Goal: Complete application form: Complete application form

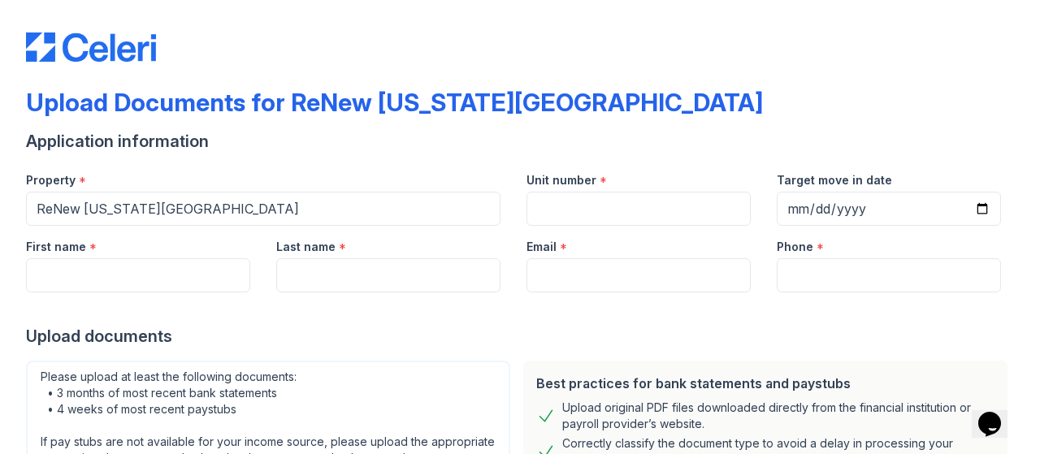
scroll to position [8, 0]
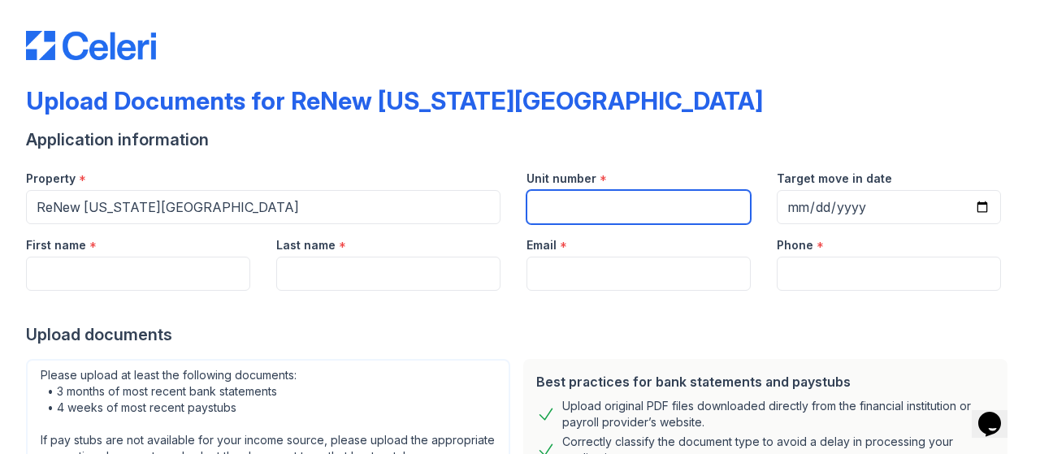
click at [661, 205] on input "Unit number" at bounding box center [639, 207] width 224 height 34
type input "10"
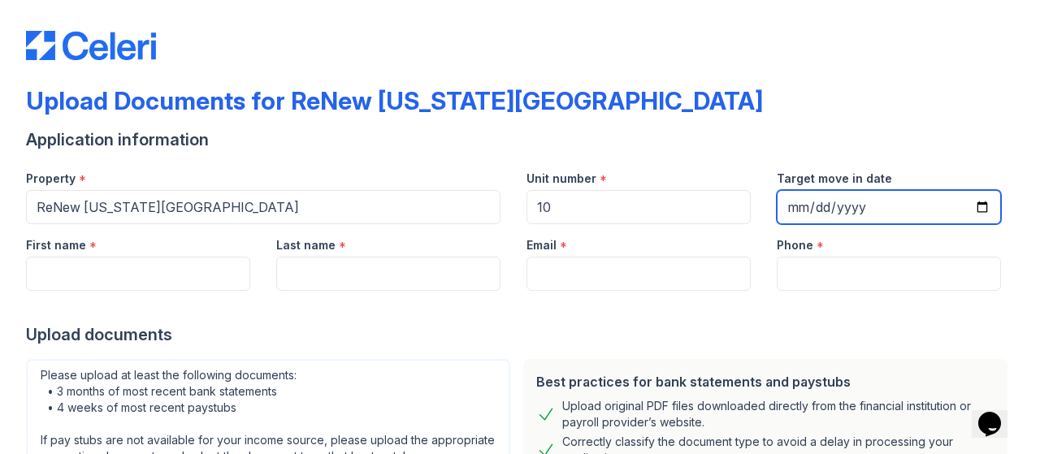
click at [967, 212] on input "Target move in date" at bounding box center [889, 207] width 224 height 34
type input "[DATE]"
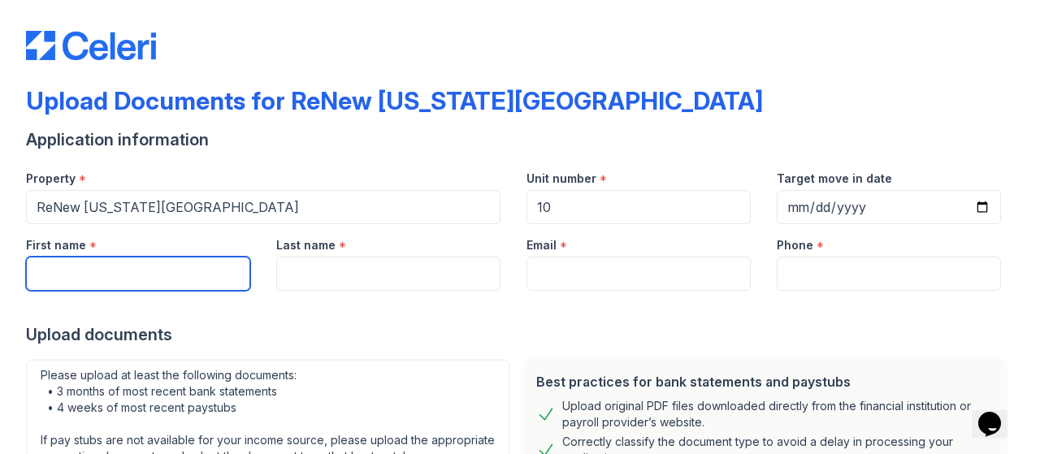
click at [171, 271] on input "First name" at bounding box center [138, 274] width 224 height 34
type input "Jordan"
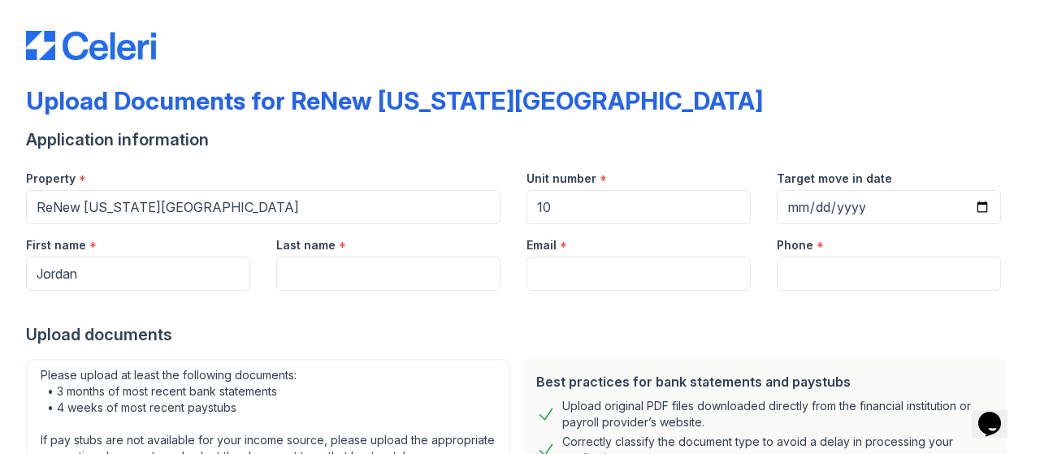
type input "[PERSON_NAME]"
type input "[EMAIL_ADDRESS][DOMAIN_NAME]"
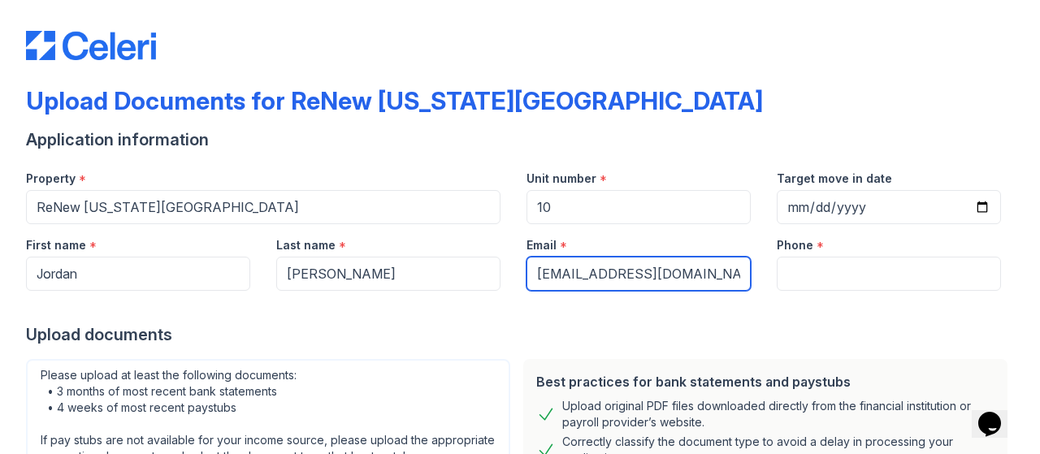
type input "8573527848"
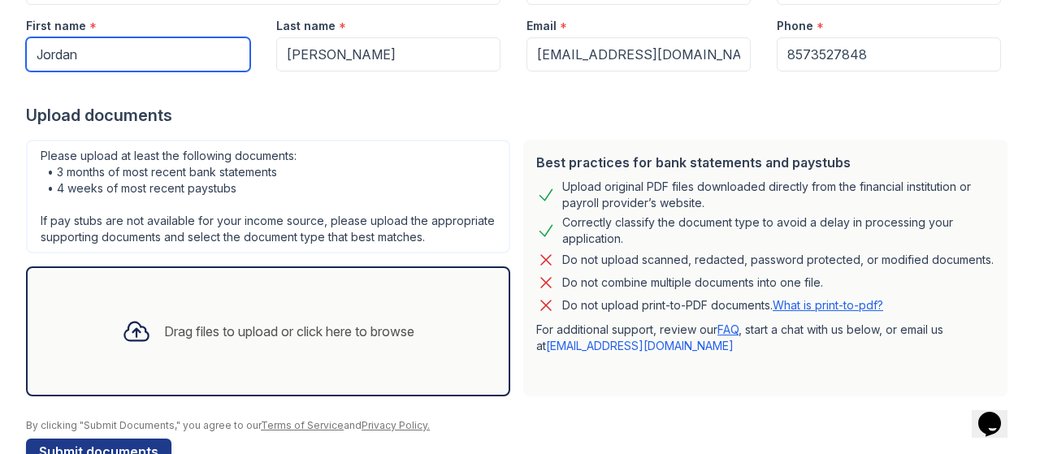
scroll to position [229, 0]
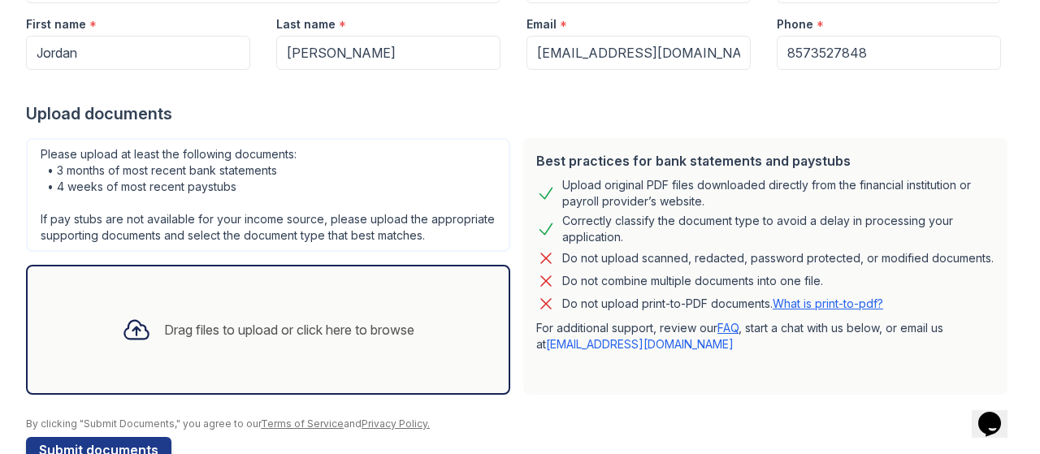
click at [345, 329] on div "Drag files to upload or click here to browse" at bounding box center [268, 329] width 319 height 55
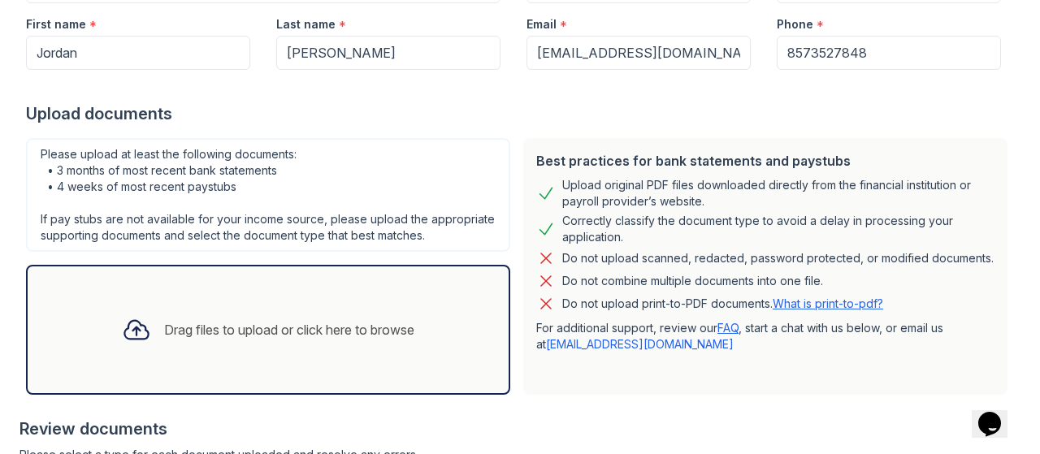
click at [794, 310] on link "What is print-to-pdf?" at bounding box center [828, 304] width 111 height 14
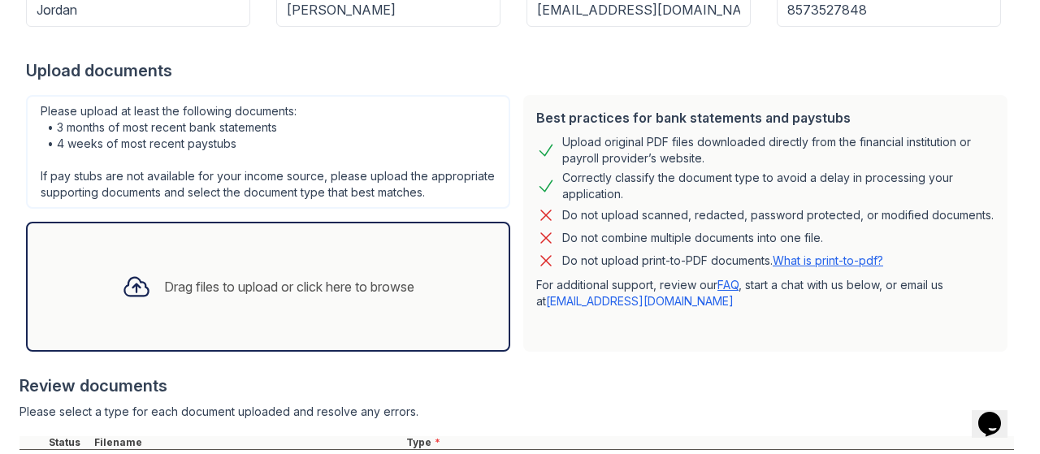
scroll to position [276, 0]
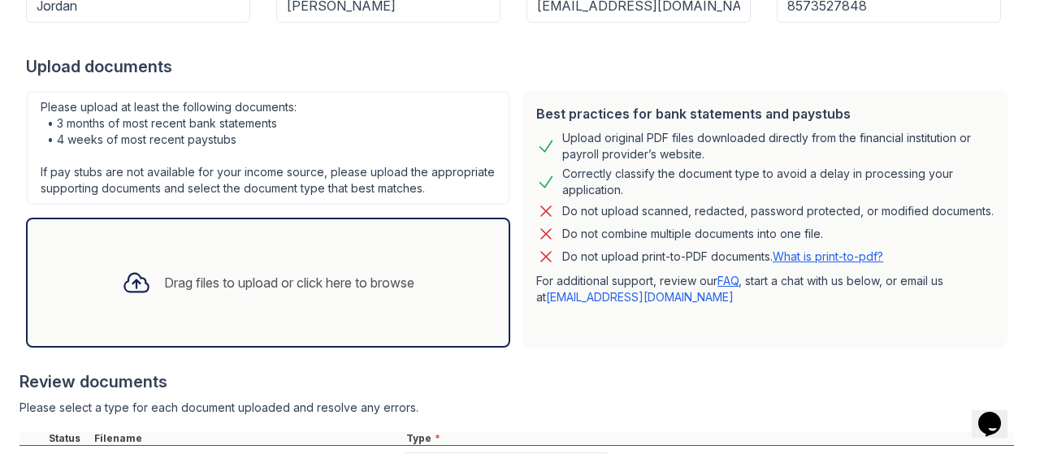
click at [346, 310] on div "Drag files to upload or click here to browse" at bounding box center [268, 282] width 319 height 55
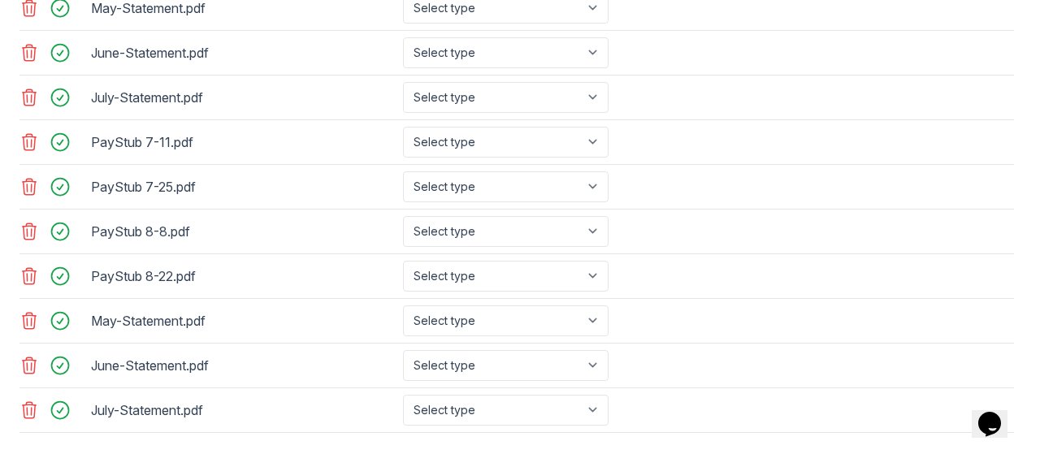
scroll to position [919, 0]
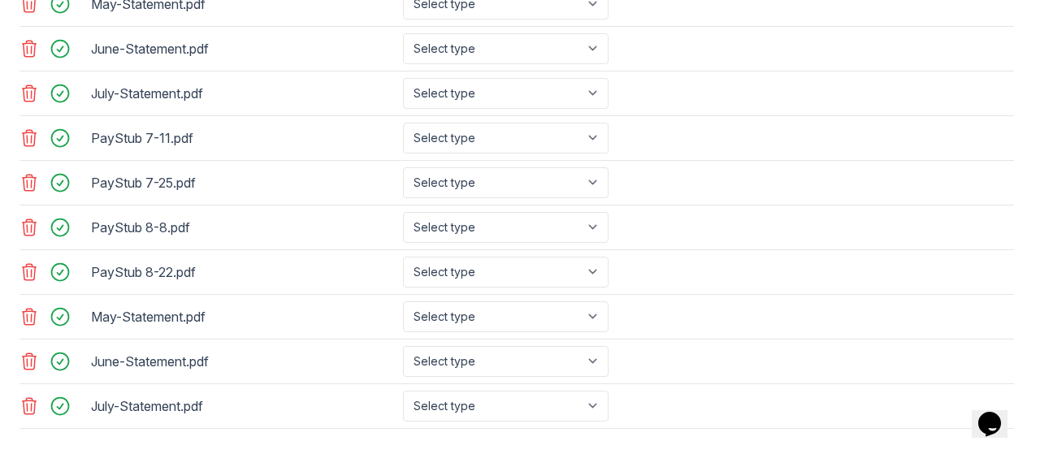
click at [27, 406] on icon at bounding box center [30, 407] width 20 height 20
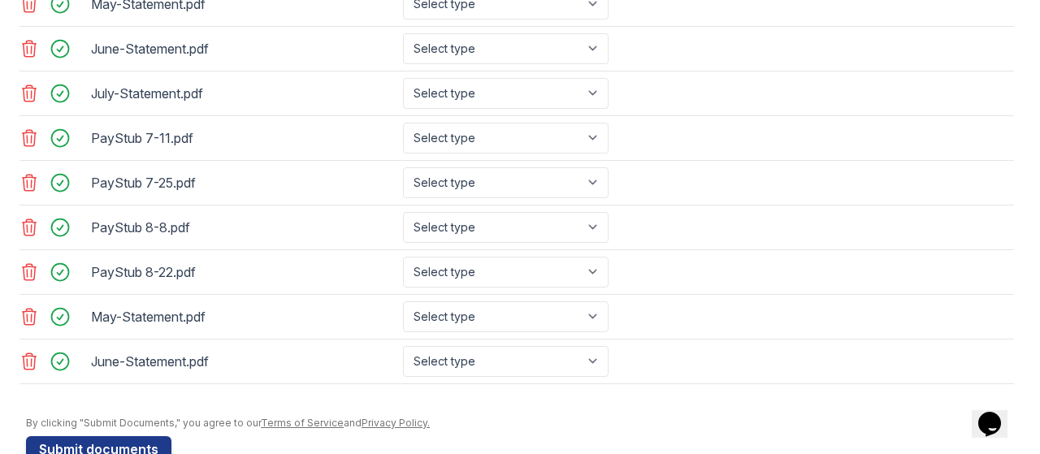
click at [32, 317] on icon at bounding box center [30, 317] width 14 height 16
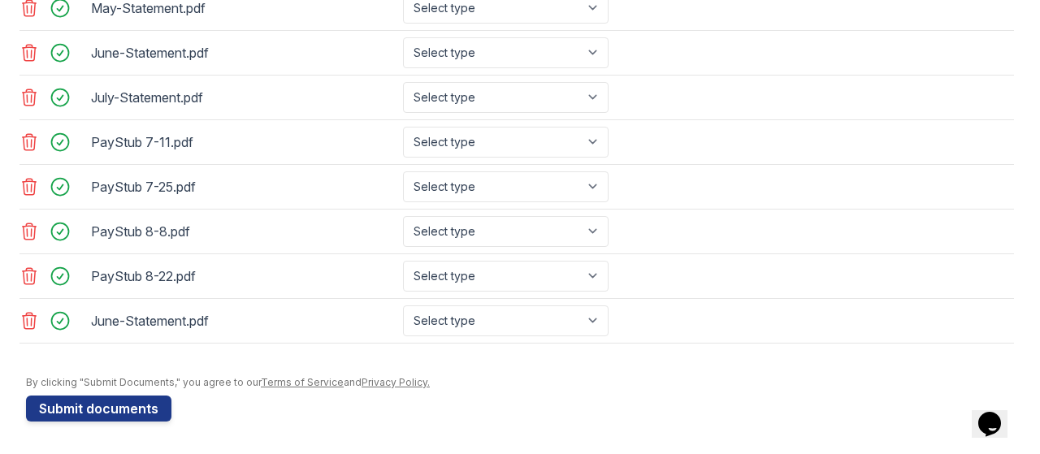
click at [32, 317] on icon at bounding box center [30, 321] width 14 height 16
click at [28, 318] on icon at bounding box center [30, 321] width 20 height 20
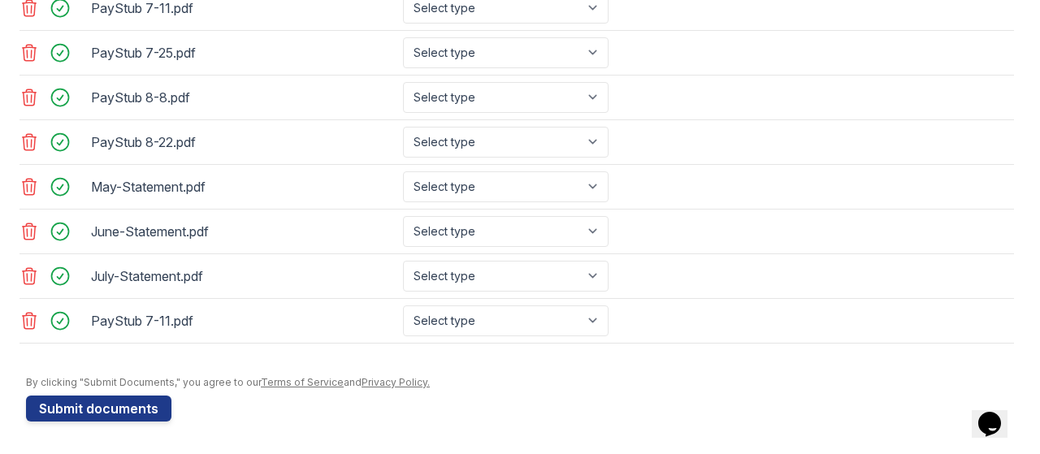
click at [28, 318] on icon at bounding box center [30, 321] width 20 height 20
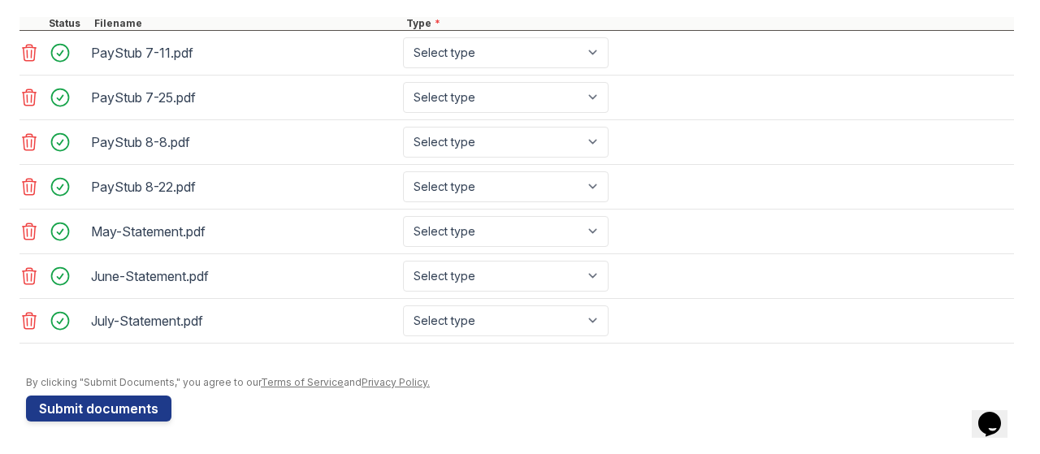
scroll to position [700, 0]
click at [579, 76] on div "PayStub 7-11.pdf Select type Paystub Bank Statement Offer Letter Tax Documents …" at bounding box center [517, 53] width 995 height 45
click at [579, 68] on select "Select type Paystub Bank Statement Offer Letter Tax Documents Benefit Award Let…" at bounding box center [506, 52] width 206 height 31
select select "paystub"
click at [403, 43] on select "Select type Paystub Bank Statement Offer Letter Tax Documents Benefit Award Let…" at bounding box center [506, 52] width 206 height 31
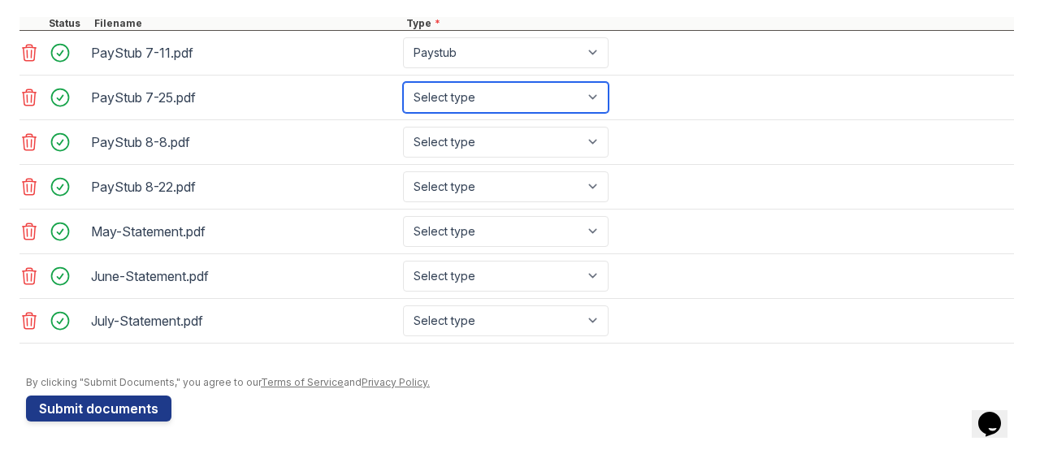
click at [564, 103] on select "Select type Paystub Bank Statement Offer Letter Tax Documents Benefit Award Let…" at bounding box center [506, 97] width 206 height 31
select select "paystub"
click at [403, 87] on select "Select type Paystub Bank Statement Offer Letter Tax Documents Benefit Award Let…" at bounding box center [506, 97] width 206 height 31
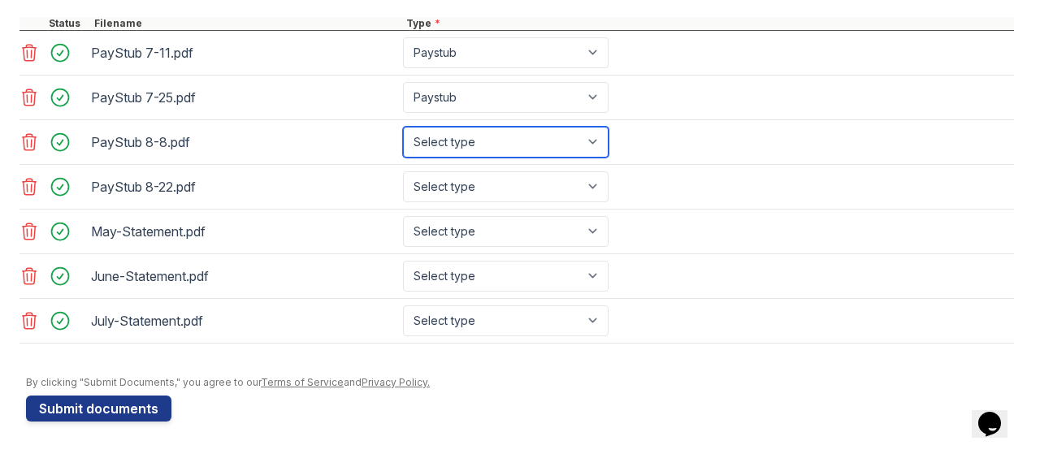
click at [548, 145] on select "Select type Paystub Bank Statement Offer Letter Tax Documents Benefit Award Let…" at bounding box center [506, 142] width 206 height 31
select select "paystub"
click at [403, 131] on select "Select type Paystub Bank Statement Offer Letter Tax Documents Benefit Award Let…" at bounding box center [506, 142] width 206 height 31
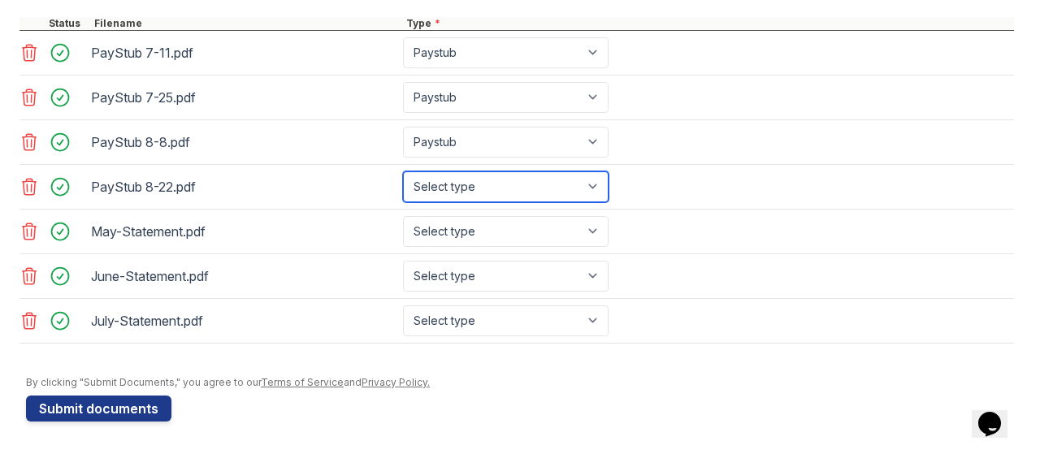
click at [528, 202] on select "Select type Paystub Bank Statement Offer Letter Tax Documents Benefit Award Let…" at bounding box center [506, 186] width 206 height 31
select select "paystub"
click at [403, 175] on select "Select type Paystub Bank Statement Offer Letter Tax Documents Benefit Award Let…" at bounding box center [506, 186] width 206 height 31
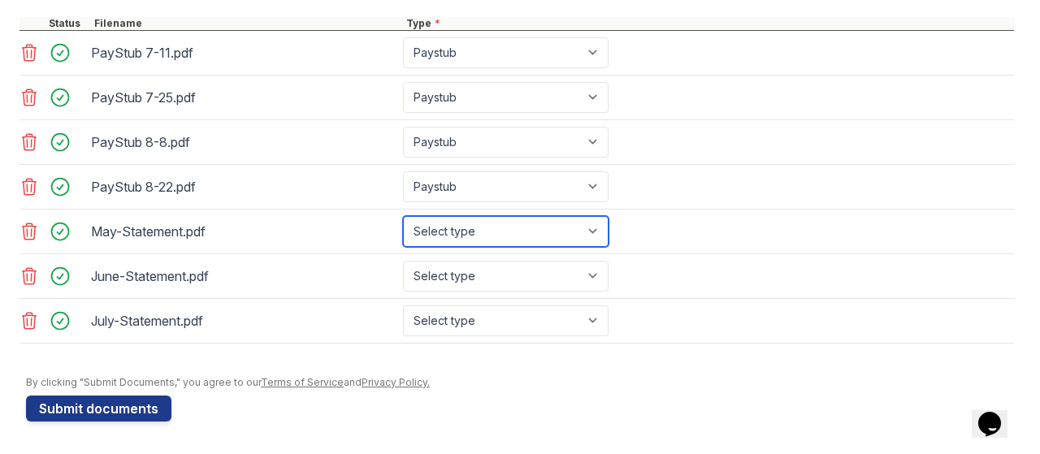
click at [505, 243] on select "Select type Paystub Bank Statement Offer Letter Tax Documents Benefit Award Let…" at bounding box center [506, 231] width 206 height 31
select select "bank_statement"
click at [403, 219] on select "Select type Paystub Bank Statement Offer Letter Tax Documents Benefit Award Let…" at bounding box center [506, 231] width 206 height 31
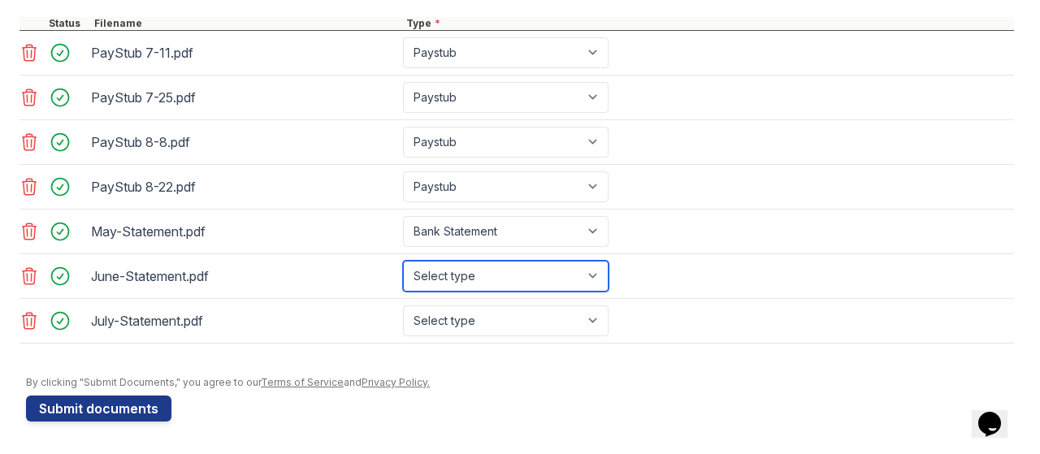
click at [484, 272] on select "Select type Paystub Bank Statement Offer Letter Tax Documents Benefit Award Let…" at bounding box center [506, 276] width 206 height 31
select select "bank_statement"
click at [403, 262] on select "Select type Paystub Bank Statement Offer Letter Tax Documents Benefit Award Let…" at bounding box center [506, 276] width 206 height 31
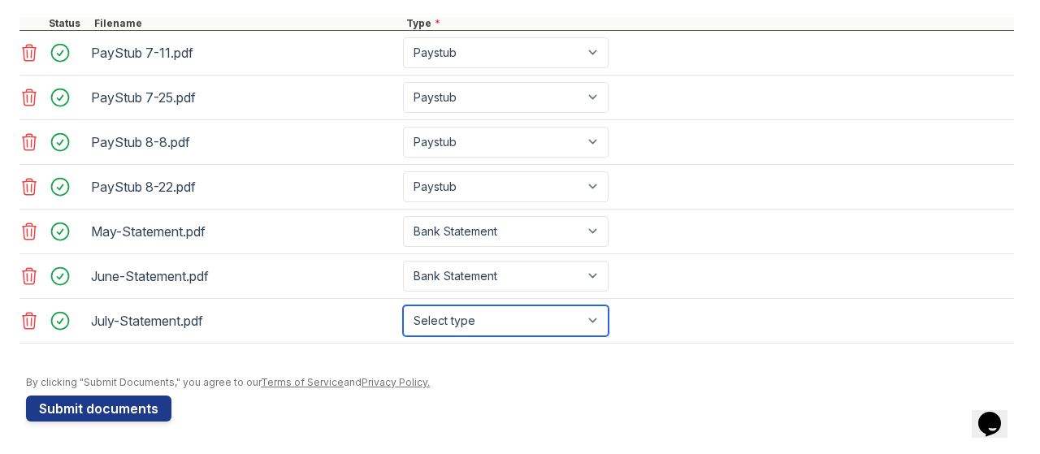
click at [479, 324] on select "Select type Paystub Bank Statement Offer Letter Tax Documents Benefit Award Let…" at bounding box center [506, 321] width 206 height 31
select select "bank_statement"
click at [403, 306] on select "Select type Paystub Bank Statement Offer Letter Tax Documents Benefit Award Let…" at bounding box center [506, 321] width 206 height 31
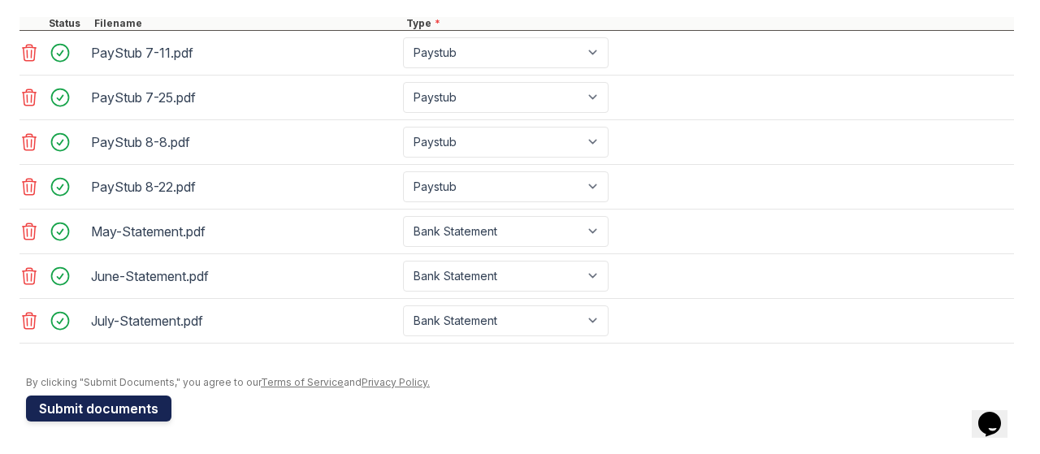
click at [160, 402] on button "Submit documents" at bounding box center [98, 409] width 145 height 26
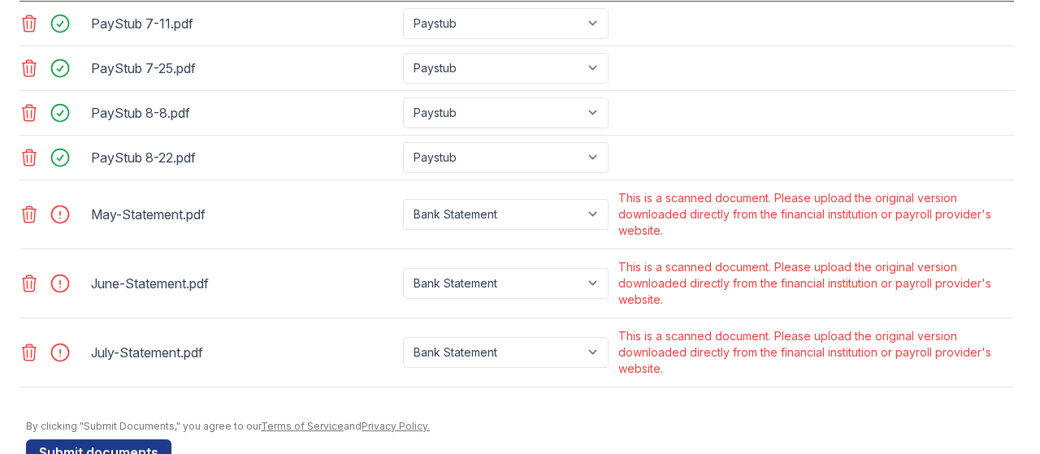
scroll to position [821, 0]
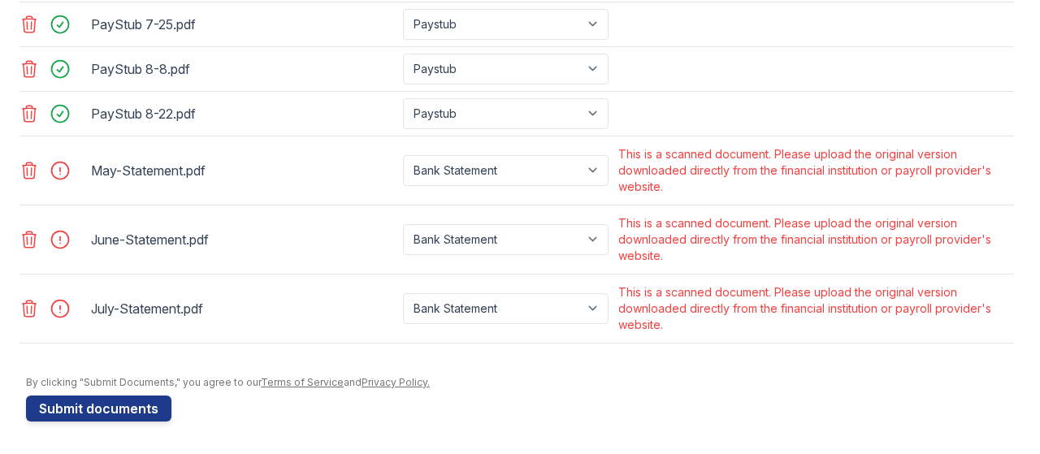
click at [29, 178] on icon at bounding box center [30, 171] width 20 height 20
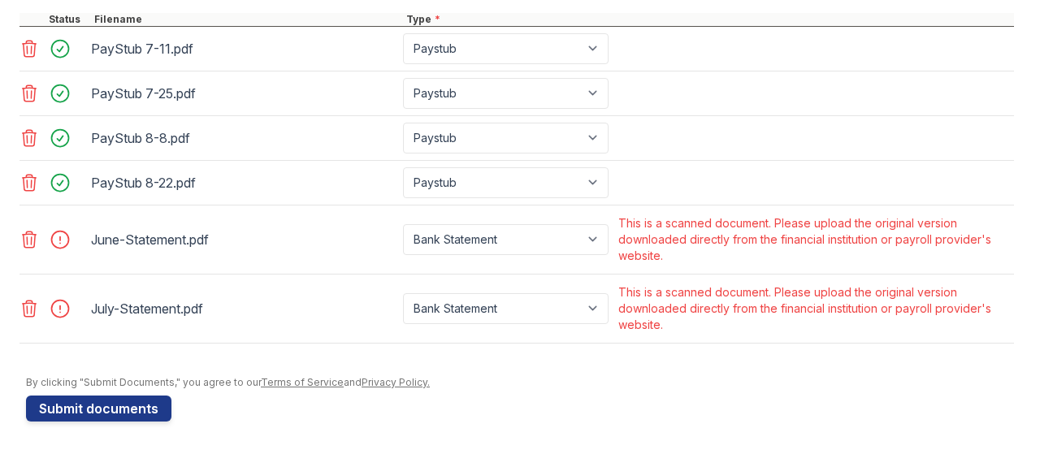
click at [26, 252] on div at bounding box center [54, 239] width 68 height 55
click at [29, 245] on icon at bounding box center [30, 240] width 20 height 20
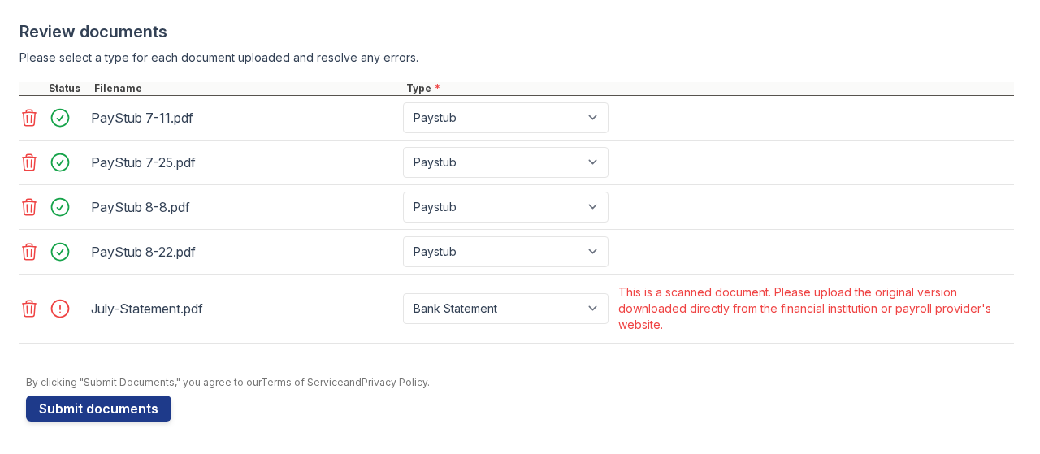
scroll to position [683, 0]
click at [29, 333] on div at bounding box center [54, 308] width 68 height 55
click at [27, 317] on icon at bounding box center [30, 309] width 14 height 16
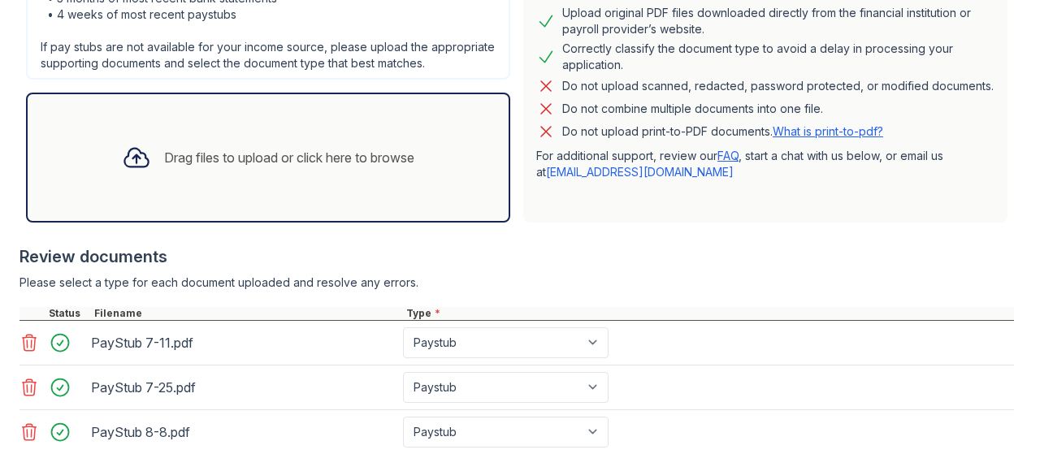
scroll to position [445, 0]
click at [219, 159] on div "Drag files to upload or click here to browse" at bounding box center [268, 159] width 319 height 55
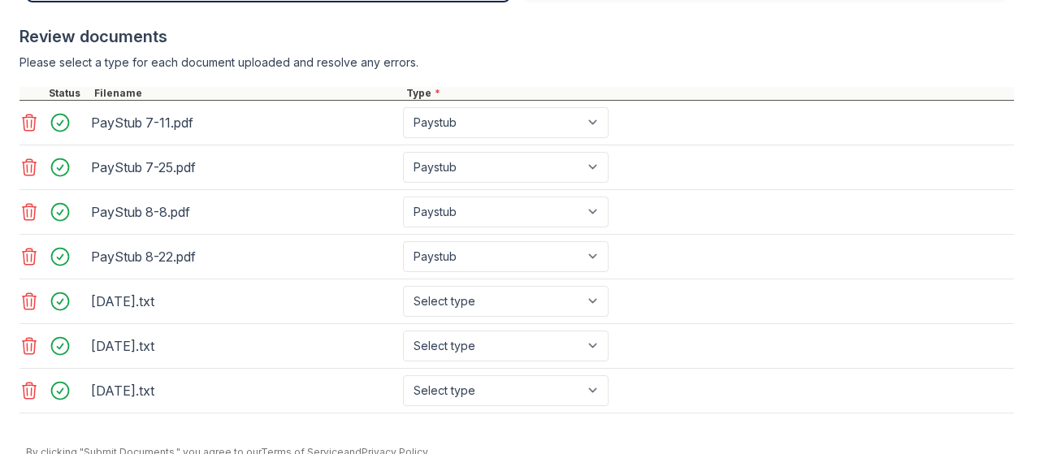
scroll to position [681, 0]
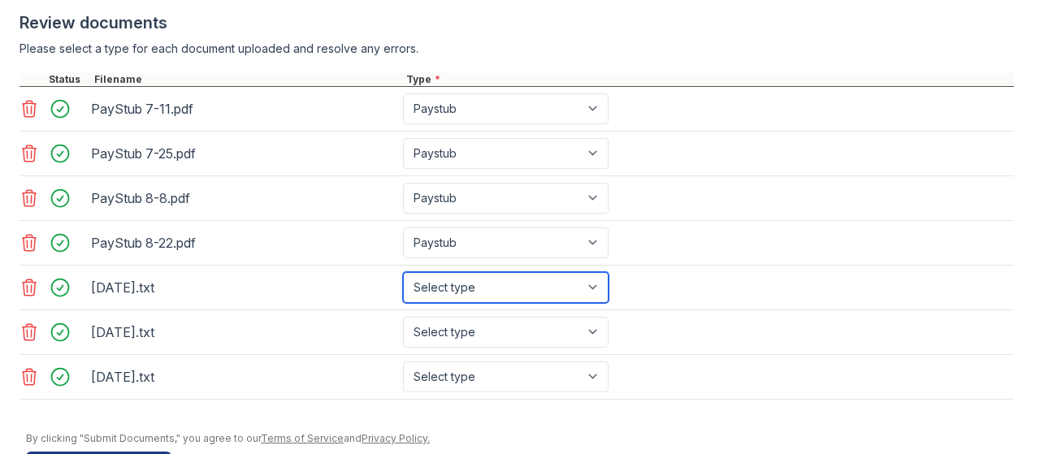
click at [526, 303] on select "Select type Paystub Bank Statement Offer Letter Tax Documents Benefit Award Let…" at bounding box center [506, 287] width 206 height 31
select select "bank_statement"
click at [403, 284] on select "Select type Paystub Bank Statement Offer Letter Tax Documents Benefit Award Let…" at bounding box center [506, 287] width 206 height 31
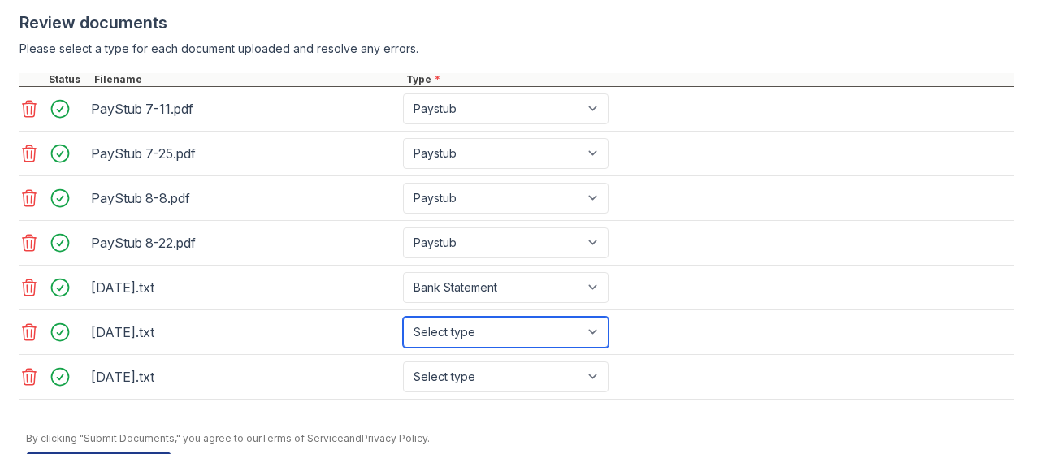
click at [483, 340] on select "Select type Paystub Bank Statement Offer Letter Tax Documents Benefit Award Let…" at bounding box center [506, 332] width 206 height 31
select select "bank_statement"
click at [403, 327] on select "Select type Paystub Bank Statement Offer Letter Tax Documents Benefit Award Let…" at bounding box center [506, 332] width 206 height 31
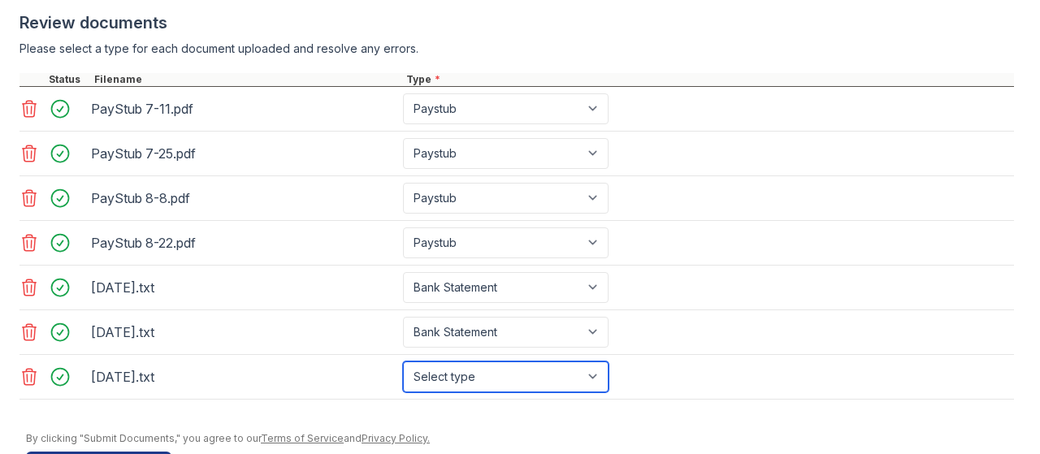
click at [491, 391] on select "Select type Paystub Bank Statement Offer Letter Tax Documents Benefit Award Let…" at bounding box center [506, 377] width 206 height 31
select select "bank_statement"
click at [403, 371] on select "Select type Paystub Bank Statement Offer Letter Tax Documents Benefit Award Let…" at bounding box center [506, 377] width 206 height 31
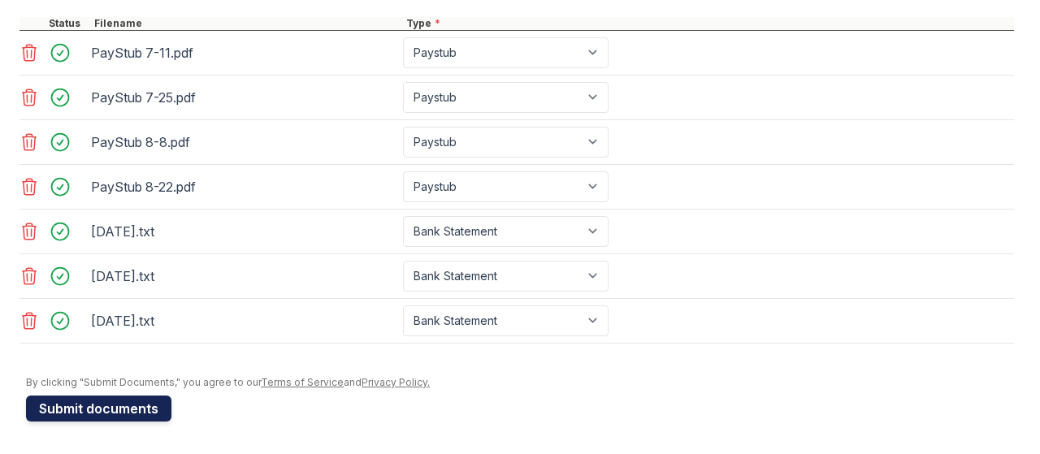
click at [108, 408] on button "Submit documents" at bounding box center [98, 409] width 145 height 26
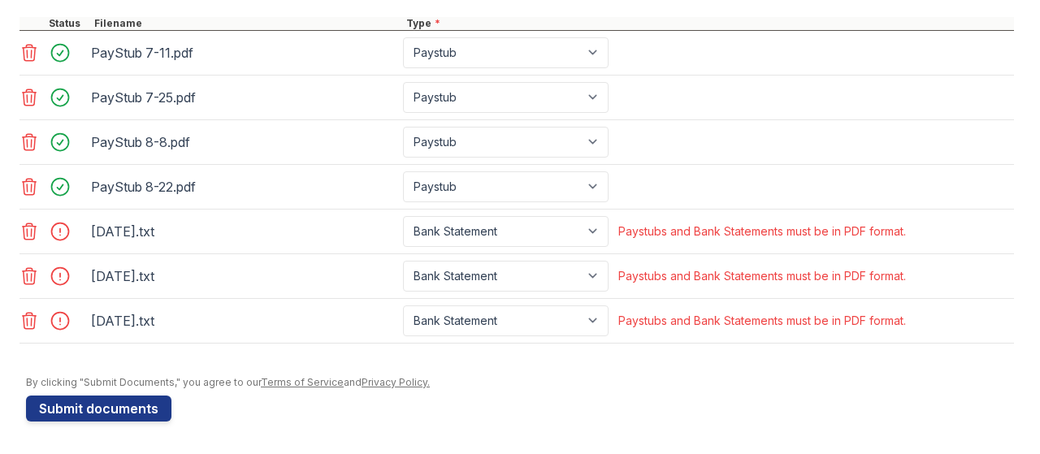
click at [30, 246] on div at bounding box center [54, 231] width 68 height 31
click at [30, 240] on icon at bounding box center [30, 231] width 14 height 16
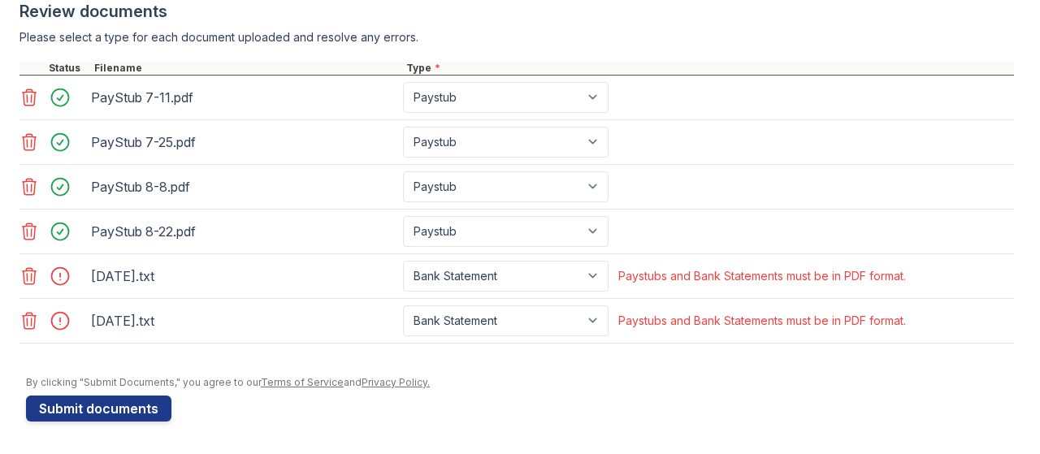
click at [20, 282] on icon at bounding box center [30, 277] width 20 height 20
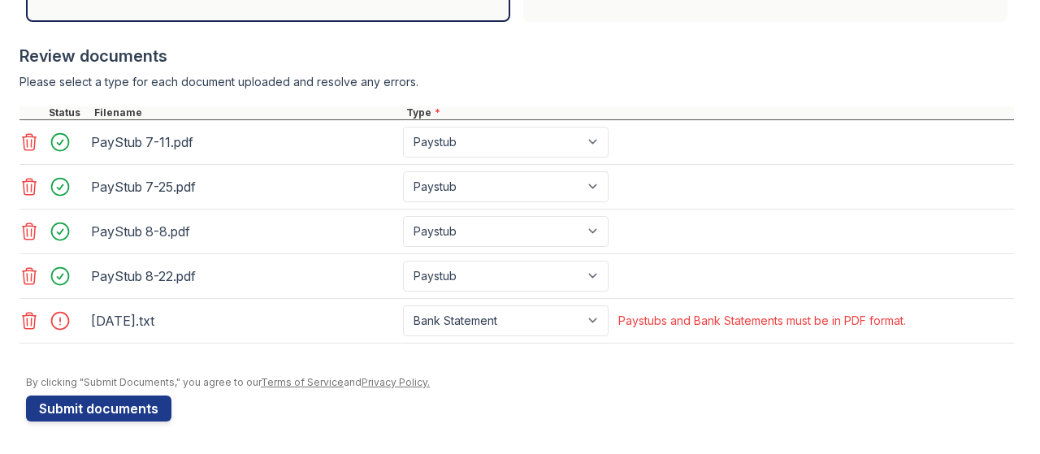
click at [24, 323] on icon at bounding box center [30, 321] width 14 height 16
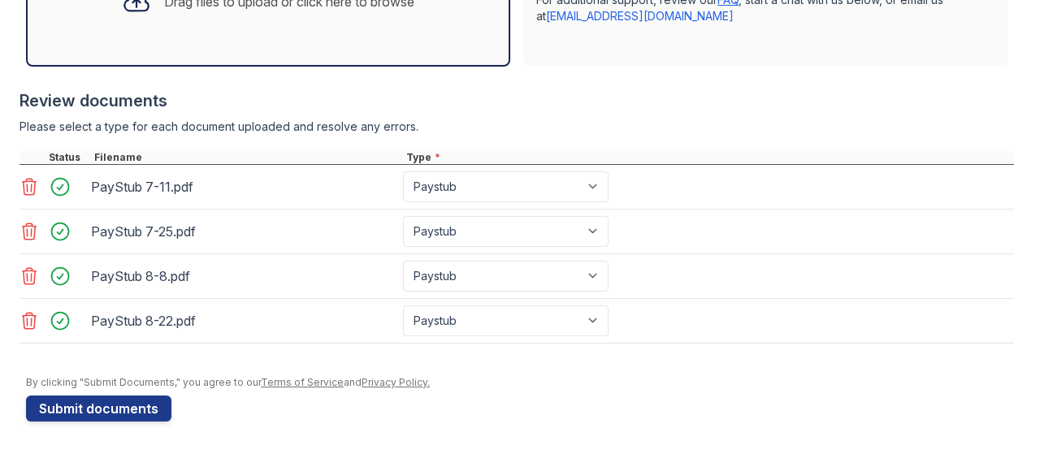
scroll to position [447, 0]
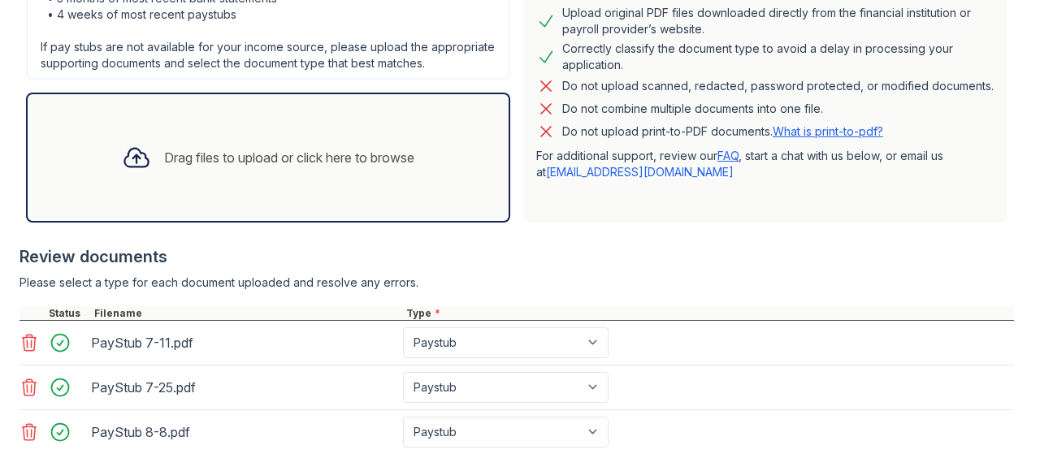
click at [380, 167] on div "Drag files to upload or click here to browse" at bounding box center [289, 158] width 250 height 20
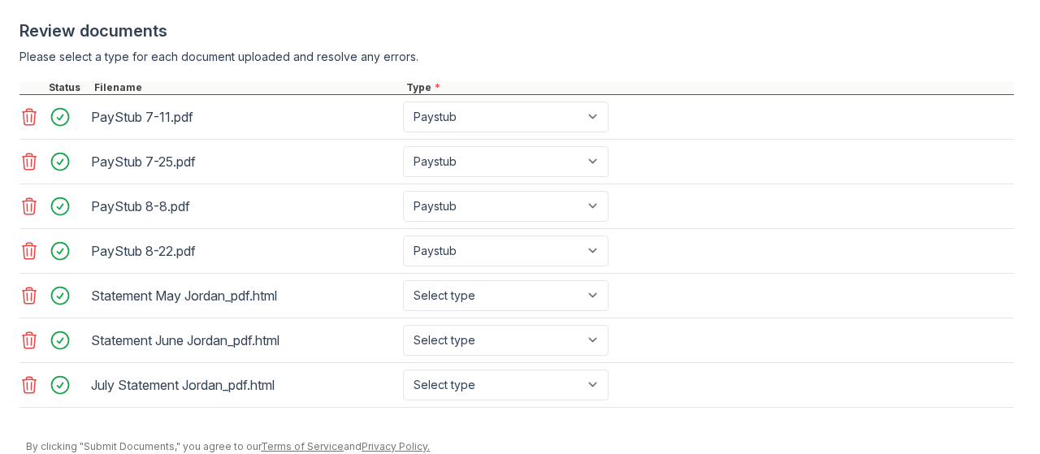
scroll to position [720, 0]
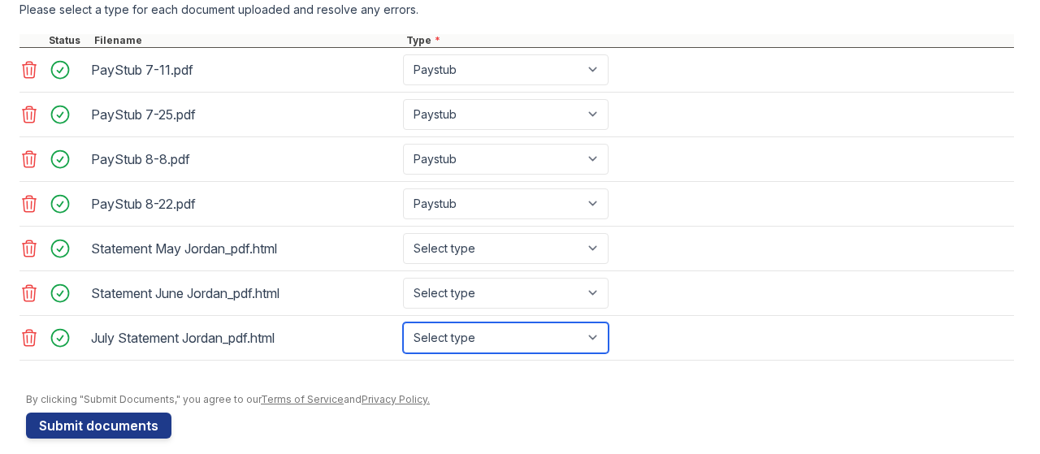
click at [553, 345] on select "Select type Paystub Bank Statement Offer Letter Tax Documents Benefit Award Let…" at bounding box center [506, 338] width 206 height 31
select select "bank_statement"
click at [403, 332] on select "Select type Paystub Bank Statement Offer Letter Tax Documents Benefit Award Let…" at bounding box center [506, 338] width 206 height 31
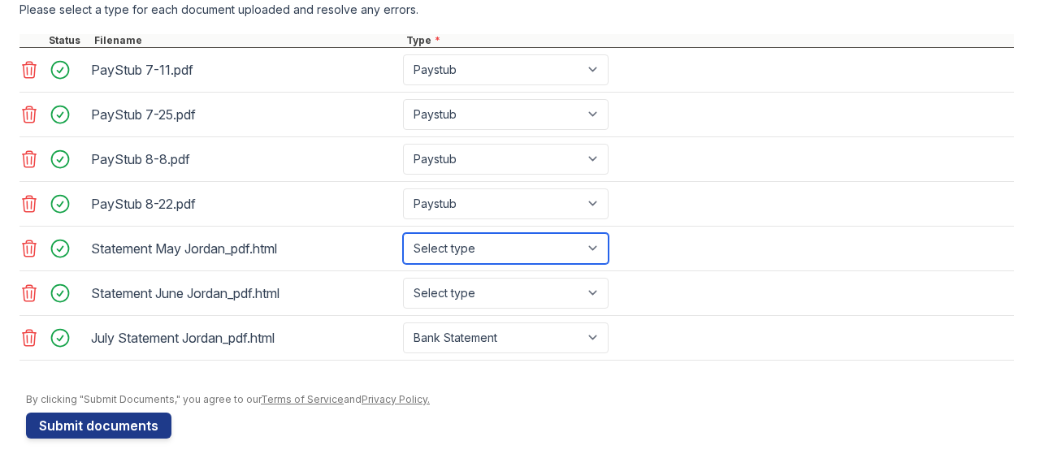
click at [521, 260] on select "Select type Paystub Bank Statement Offer Letter Tax Documents Benefit Award Let…" at bounding box center [506, 248] width 206 height 31
select select "bank_statement"
click at [403, 245] on select "Select type Paystub Bank Statement Offer Letter Tax Documents Benefit Award Let…" at bounding box center [506, 248] width 206 height 31
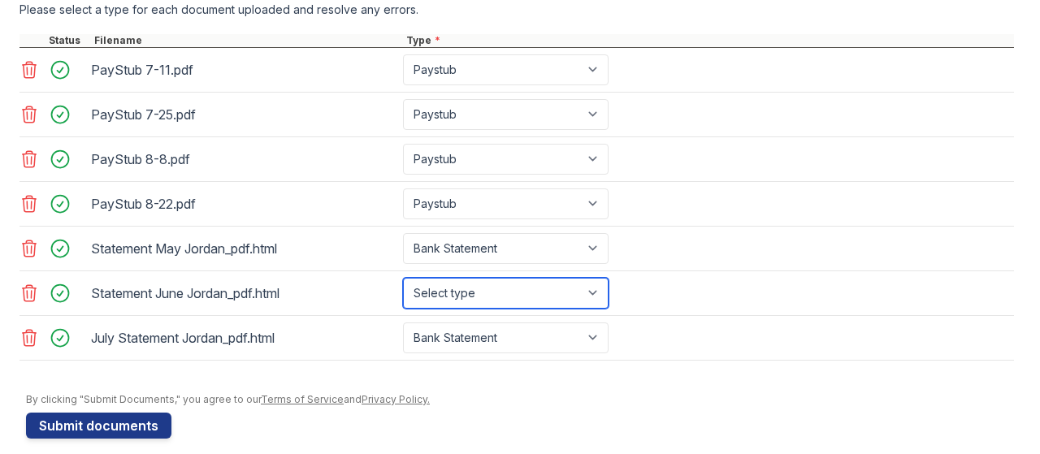
click at [509, 309] on select "Select type Paystub Bank Statement Offer Letter Tax Documents Benefit Award Let…" at bounding box center [506, 293] width 206 height 31
select select "bank_statement"
click at [403, 288] on select "Select type Paystub Bank Statement Offer Letter Tax Documents Benefit Award Let…" at bounding box center [506, 293] width 206 height 31
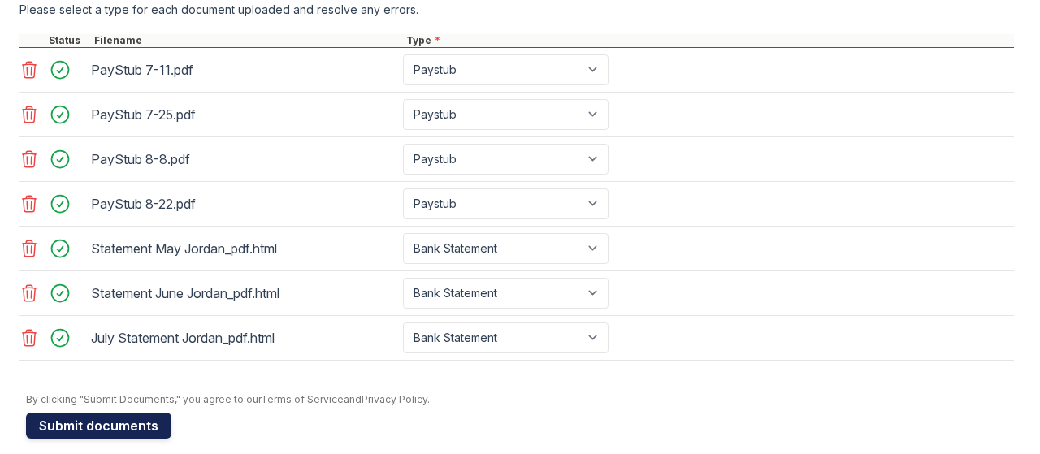
click at [117, 431] on button "Submit documents" at bounding box center [98, 426] width 145 height 26
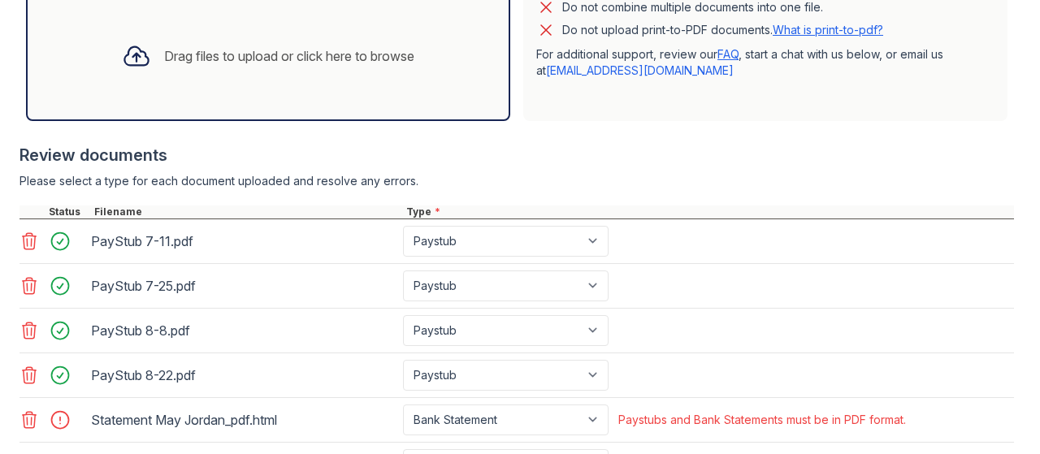
scroll to position [746, 0]
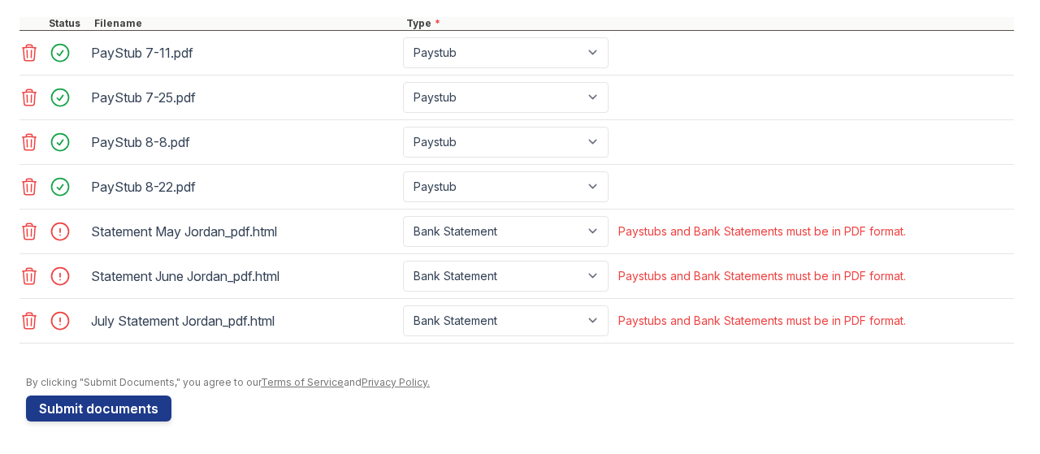
click at [18, 241] on main "Upload Documents for ReNew Washington Park Please correct the errors below. App…" at bounding box center [520, 227] width 1040 height 454
click at [31, 235] on icon at bounding box center [30, 231] width 14 height 16
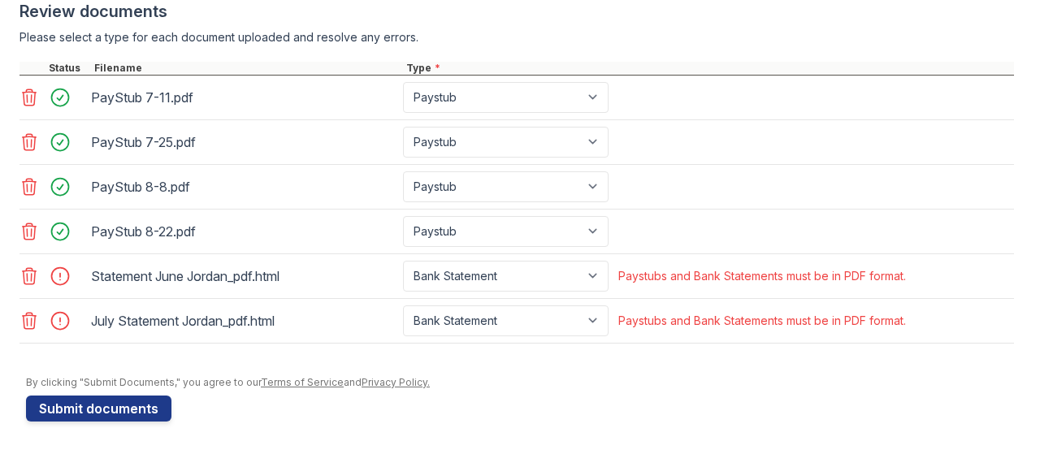
click at [31, 235] on icon at bounding box center [30, 231] width 14 height 16
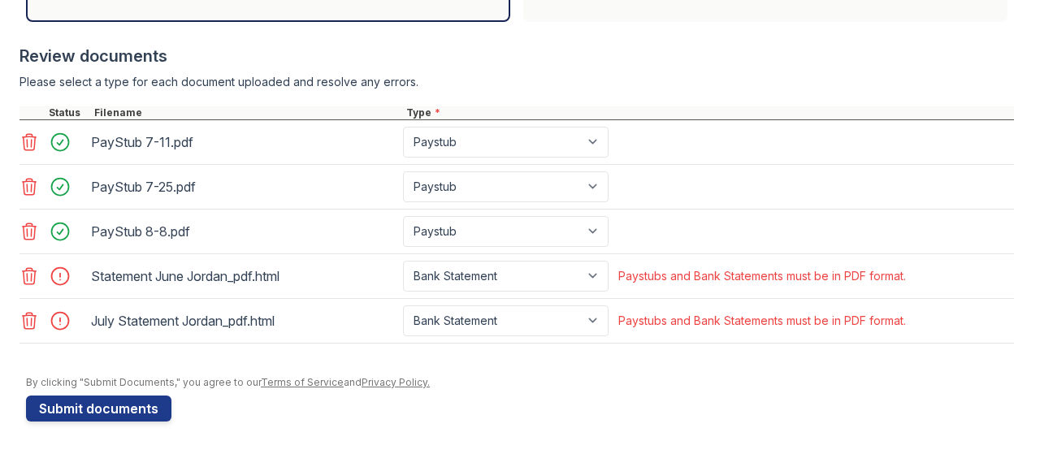
click at [26, 284] on icon at bounding box center [30, 276] width 14 height 16
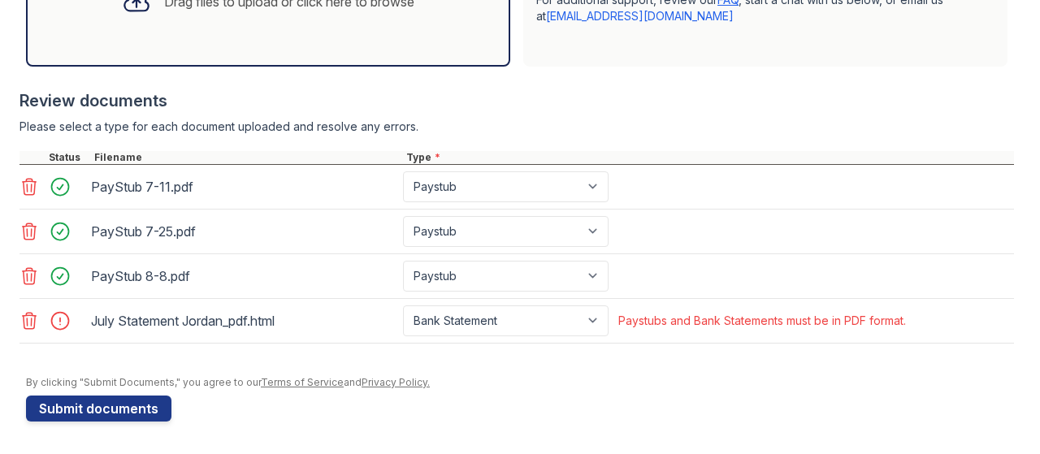
click at [27, 323] on icon at bounding box center [30, 321] width 14 height 16
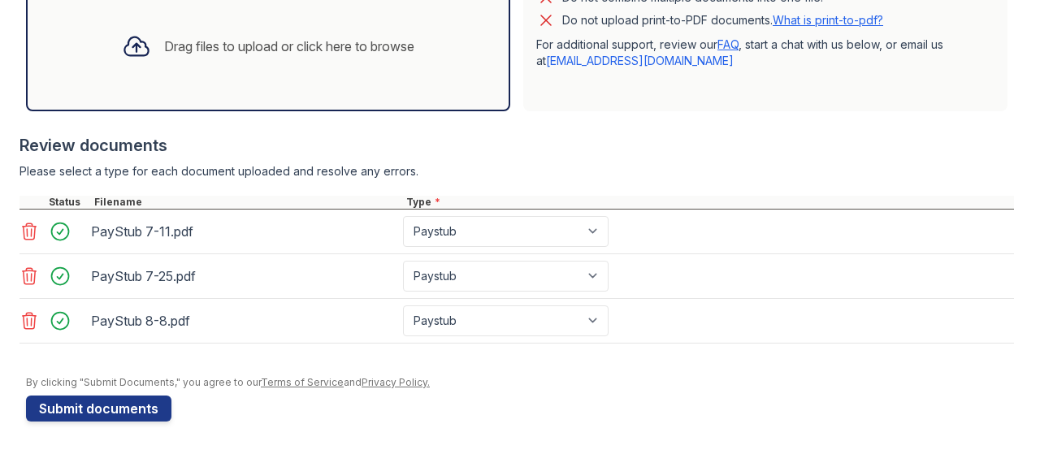
click at [262, 56] on div "Drag files to upload or click here to browse" at bounding box center [289, 47] width 250 height 20
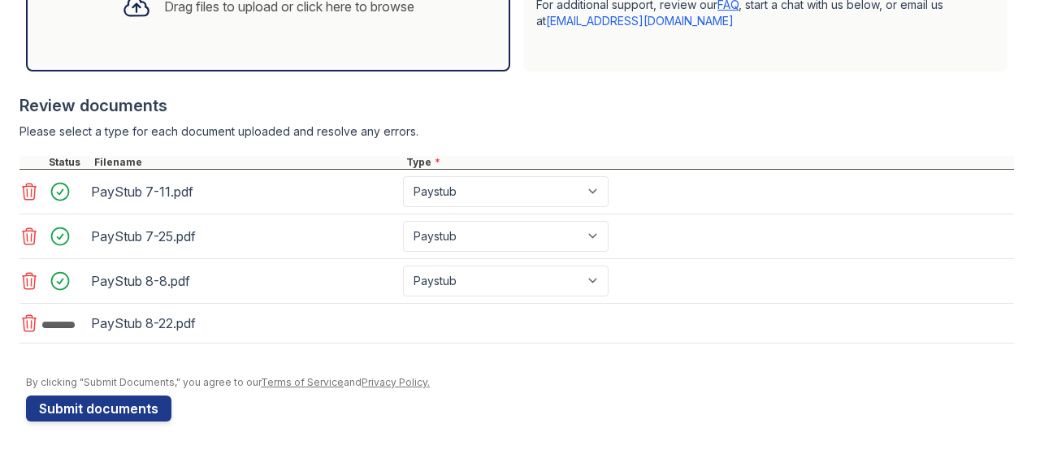
scroll to position [614, 0]
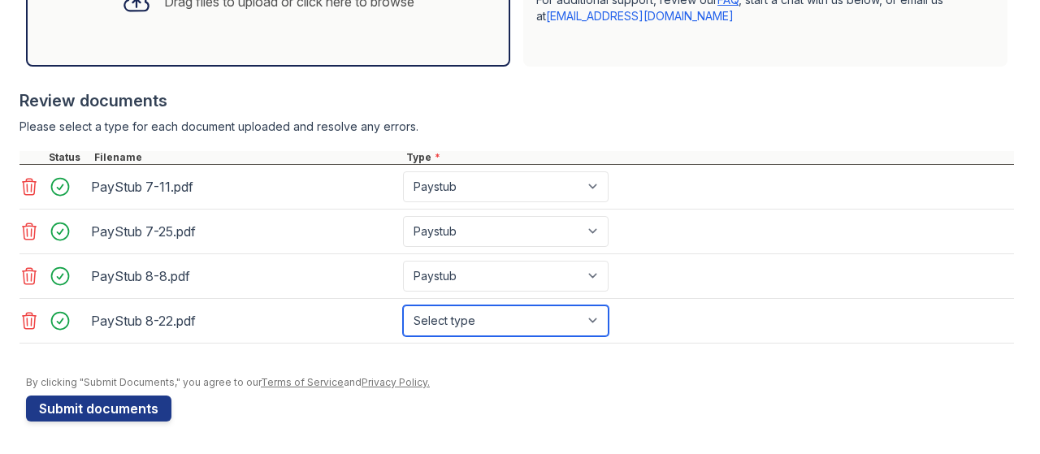
click at [515, 323] on select "Select type Paystub Bank Statement Offer Letter Tax Documents Benefit Award Let…" at bounding box center [506, 321] width 206 height 31
select select "paystub"
click at [403, 306] on select "Select type Paystub Bank Statement Offer Letter Tax Documents Benefit Award Let…" at bounding box center [506, 321] width 206 height 31
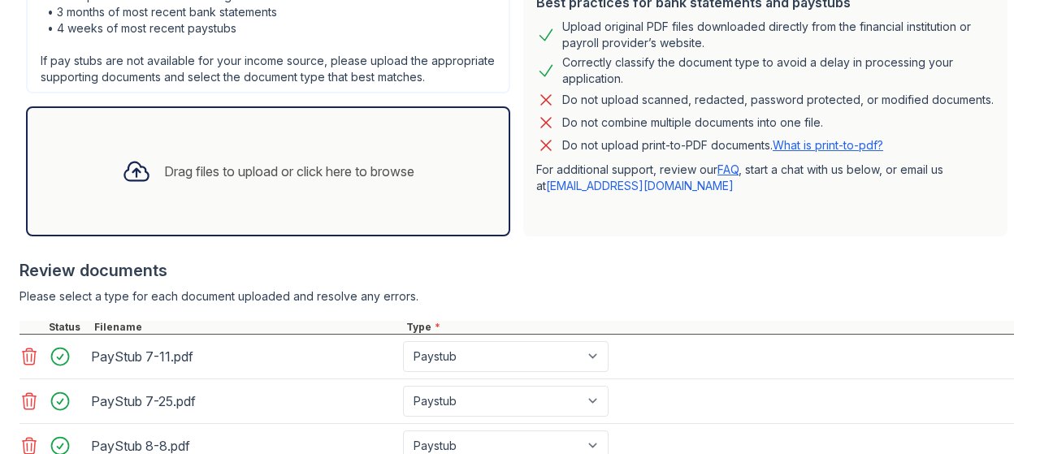
scroll to position [432, 0]
click at [645, 350] on div "PayStub 7-11.pdf Paystub Bank Statement Offer Letter Tax Documents Benefit Awar…" at bounding box center [517, 358] width 995 height 45
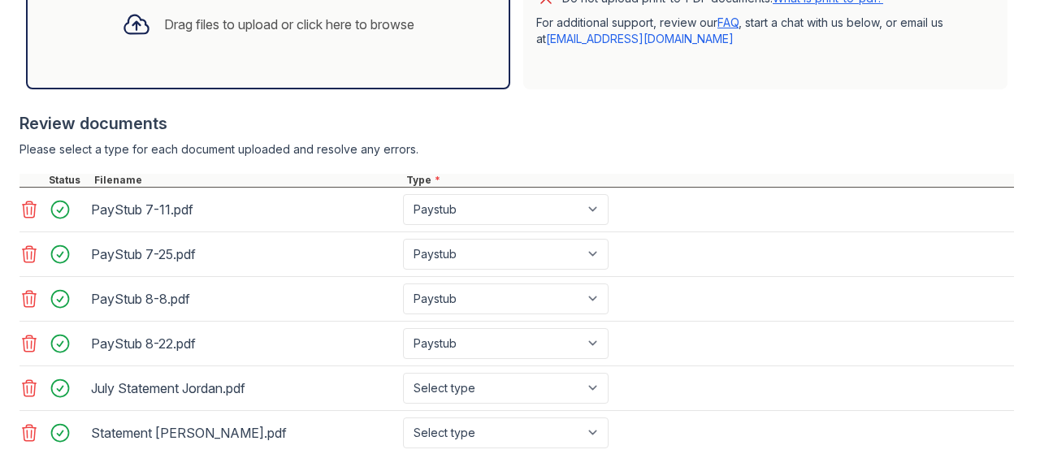
scroll to position [746, 0]
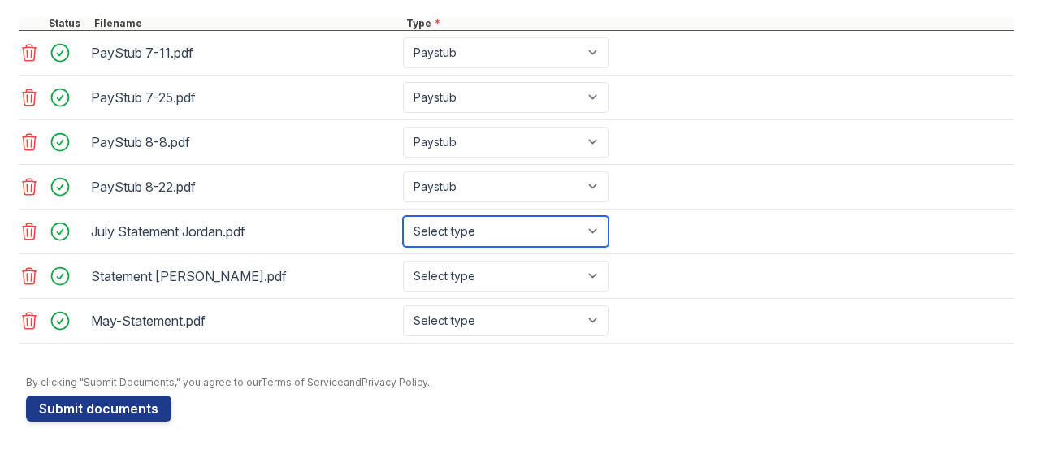
click at [554, 236] on select "Select type Paystub Bank Statement Offer Letter Tax Documents Benefit Award Let…" at bounding box center [506, 231] width 206 height 31
select select "bank_statement"
click at [403, 219] on select "Select type Paystub Bank Statement Offer Letter Tax Documents Benefit Award Let…" at bounding box center [506, 231] width 206 height 31
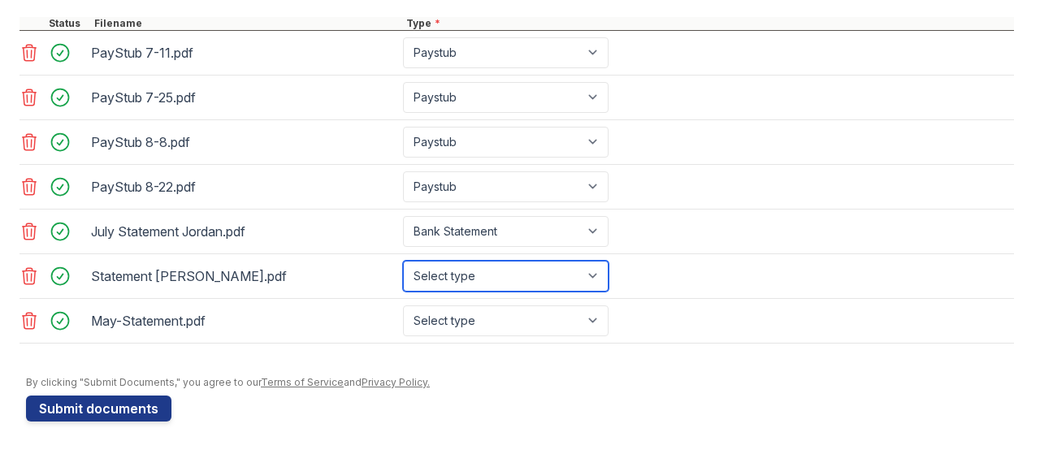
click at [522, 290] on select "Select type Paystub Bank Statement Offer Letter Tax Documents Benefit Award Let…" at bounding box center [506, 276] width 206 height 31
select select "bank_statement"
click at [403, 262] on select "Select type Paystub Bank Statement Offer Letter Tax Documents Benefit Award Let…" at bounding box center [506, 276] width 206 height 31
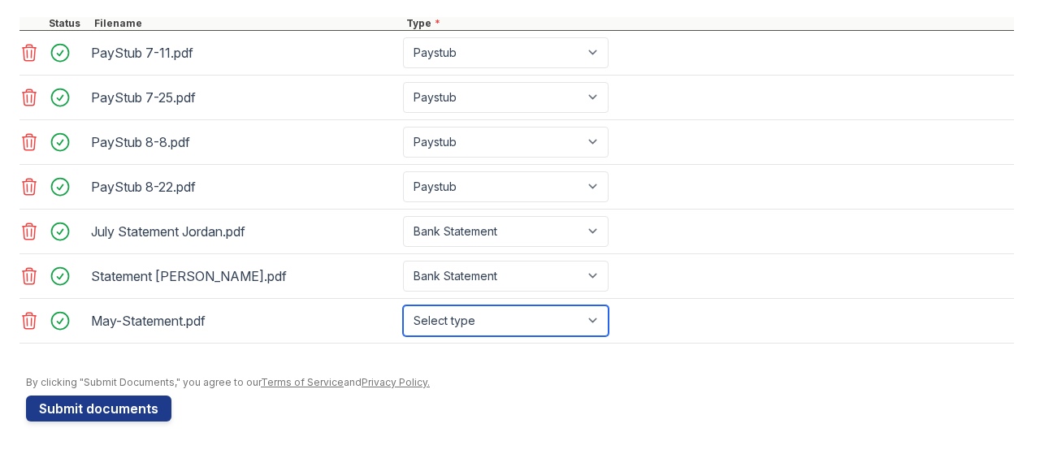
click at [527, 327] on select "Select type Paystub Bank Statement Offer Letter Tax Documents Benefit Award Let…" at bounding box center [506, 321] width 206 height 31
select select "bank_statement"
click at [403, 306] on select "Select type Paystub Bank Statement Offer Letter Tax Documents Benefit Award Let…" at bounding box center [506, 321] width 206 height 31
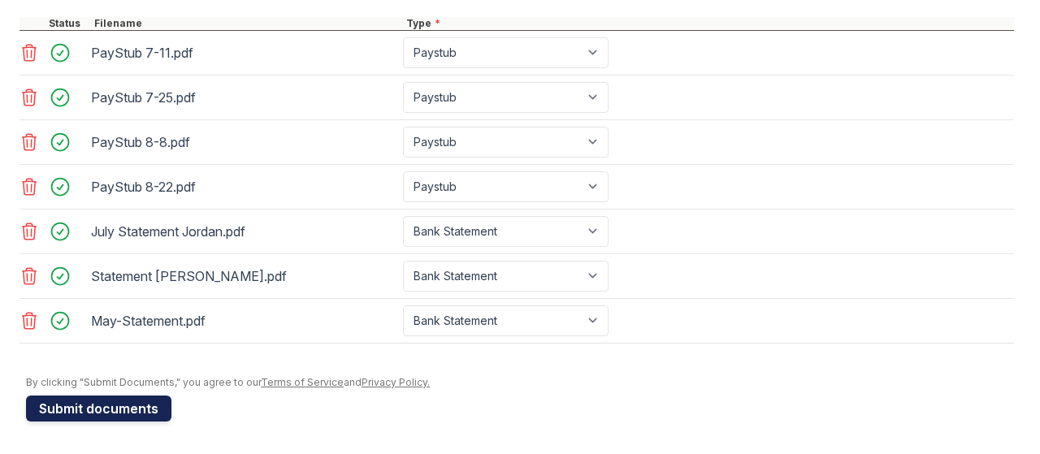
click at [99, 412] on button "Submit documents" at bounding box center [98, 409] width 145 height 26
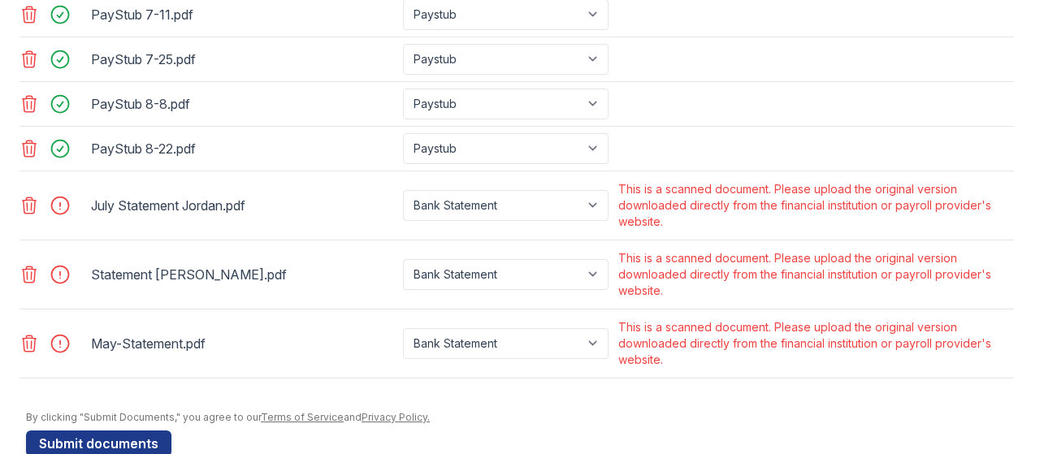
scroll to position [821, 0]
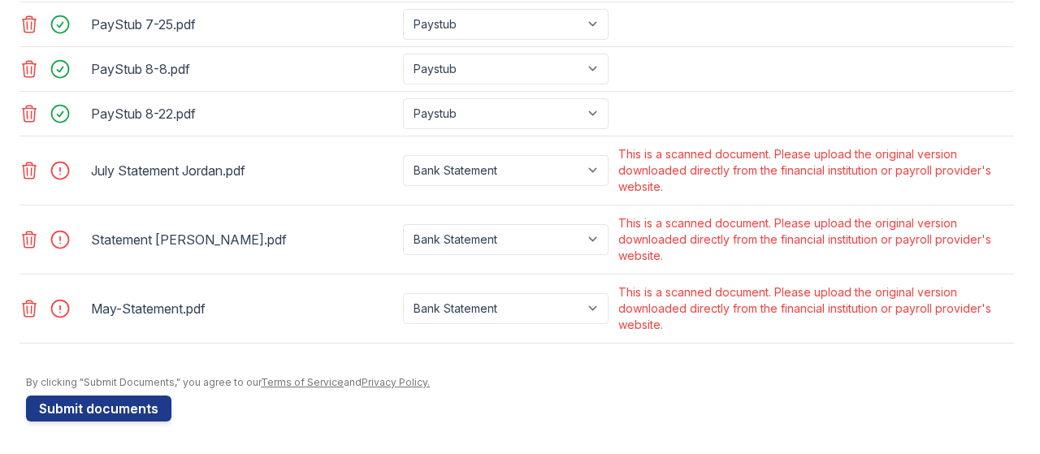
click at [29, 180] on icon at bounding box center [30, 171] width 20 height 20
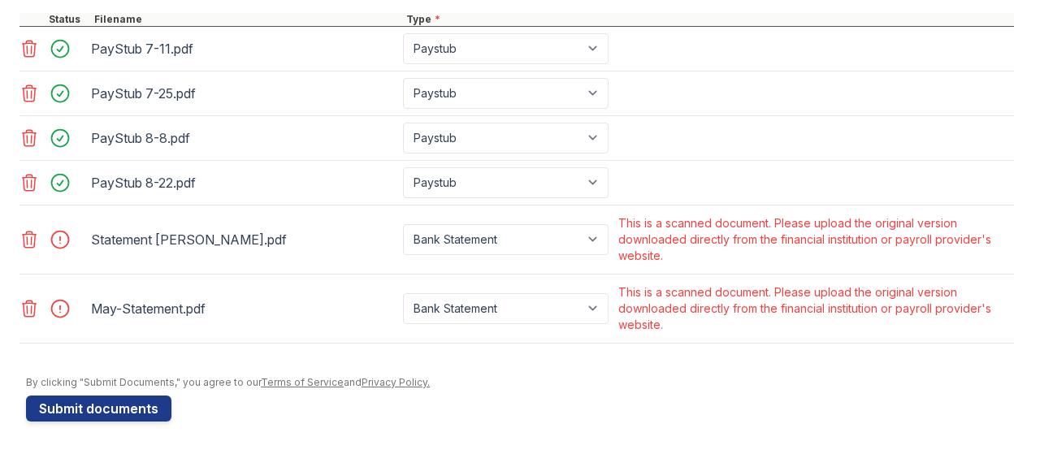
click at [26, 241] on icon at bounding box center [30, 240] width 20 height 20
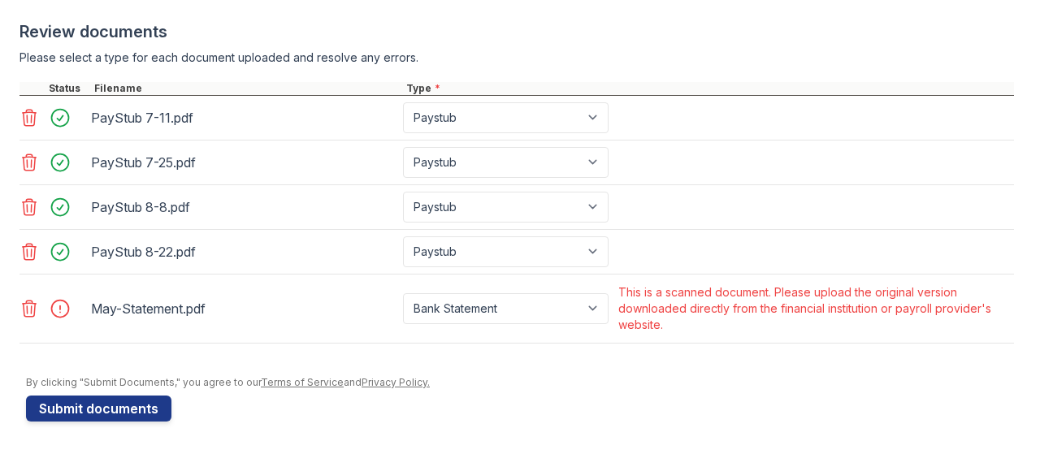
click at [30, 304] on icon at bounding box center [30, 309] width 14 height 16
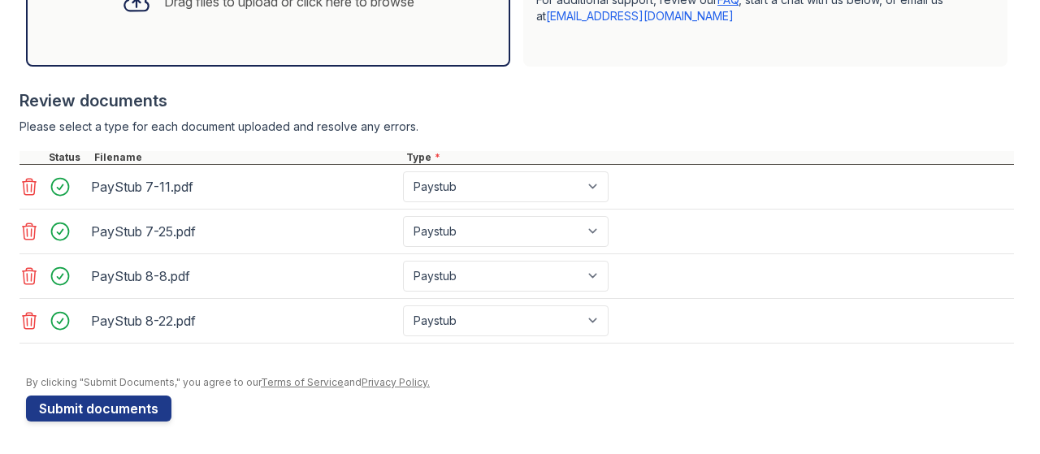
click at [376, 53] on div "Drag files to upload or click here to browse" at bounding box center [268, 2] width 484 height 130
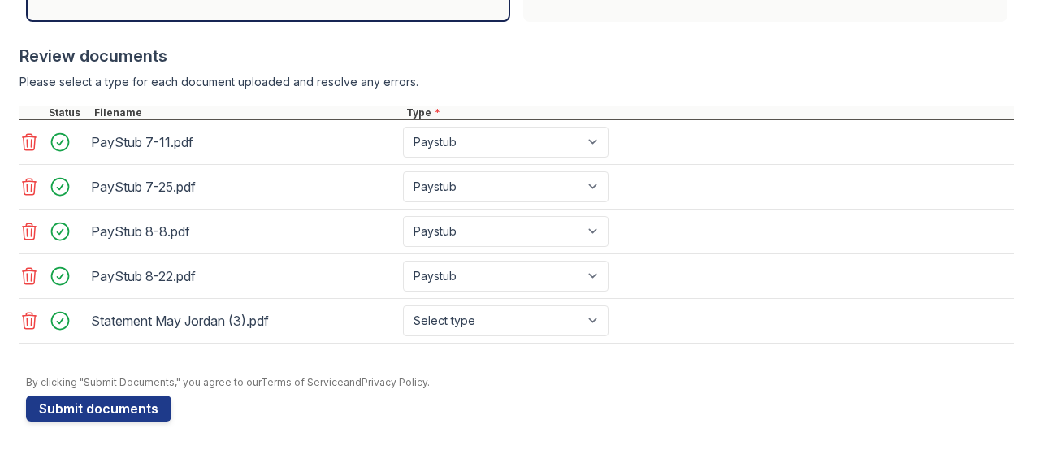
scroll to position [658, 0]
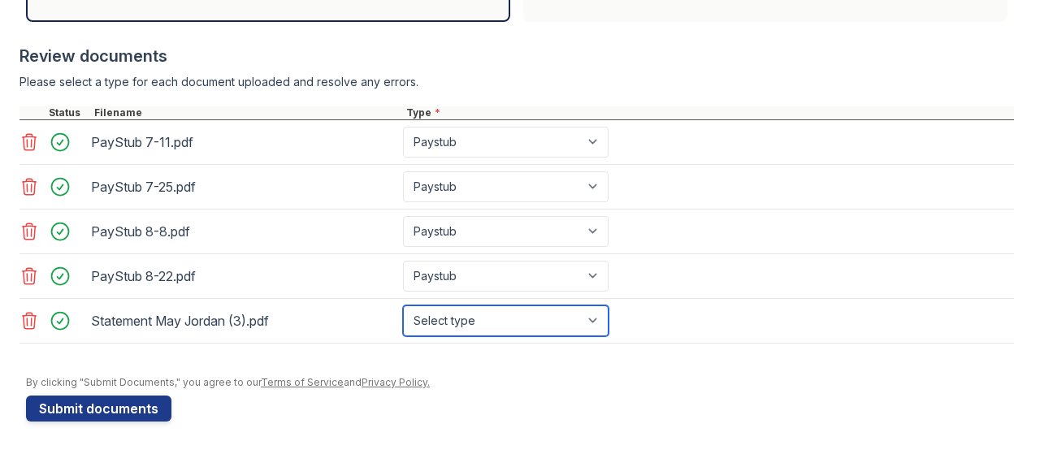
click at [509, 318] on select "Select type Paystub Bank Statement Offer Letter Tax Documents Benefit Award Let…" at bounding box center [506, 321] width 206 height 31
select select "bank_statement"
click at [403, 306] on select "Select type Paystub Bank Statement Offer Letter Tax Documents Benefit Award Let…" at bounding box center [506, 321] width 206 height 31
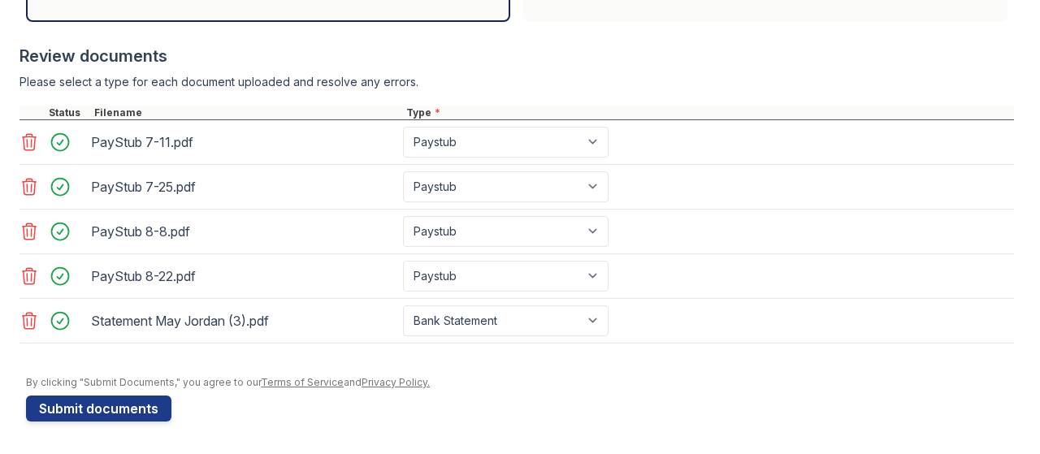
click at [158, 400] on button "Submit documents" at bounding box center [98, 409] width 145 height 26
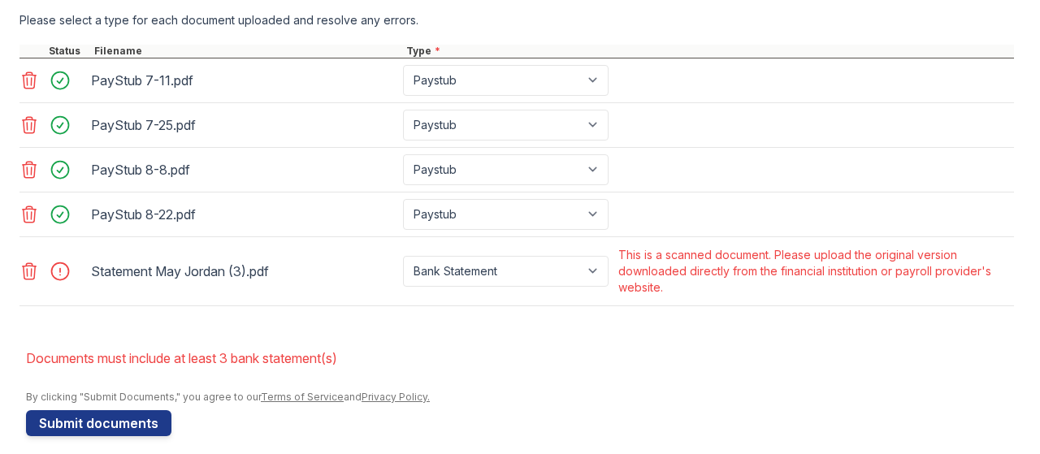
scroll to position [735, 0]
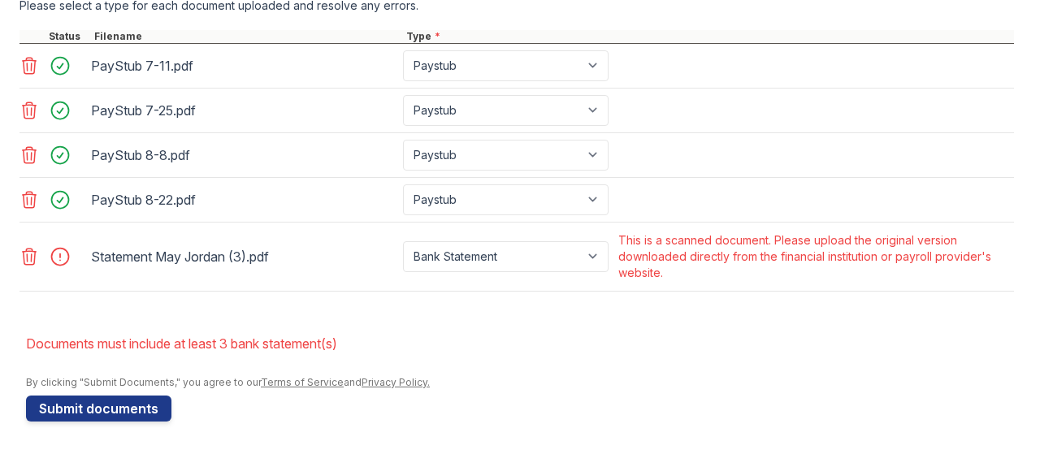
click at [27, 259] on icon at bounding box center [30, 257] width 14 height 16
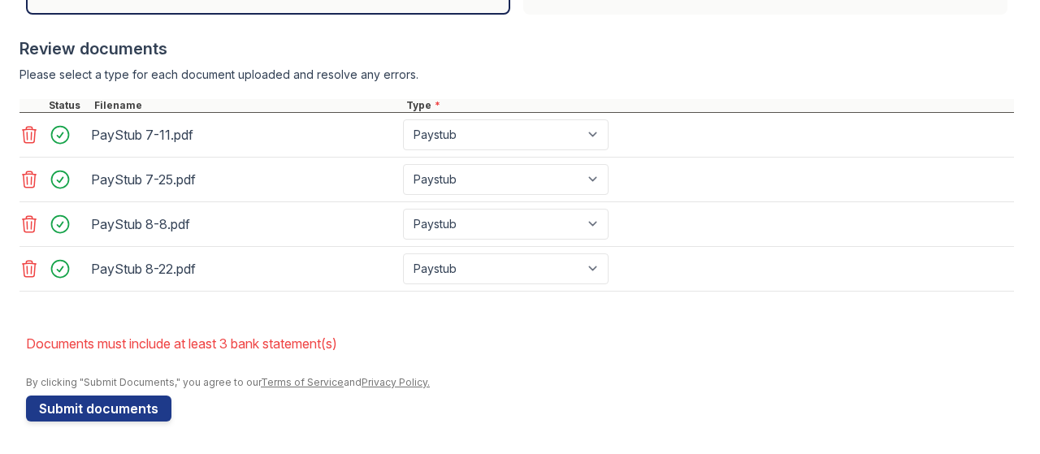
scroll to position [524, 0]
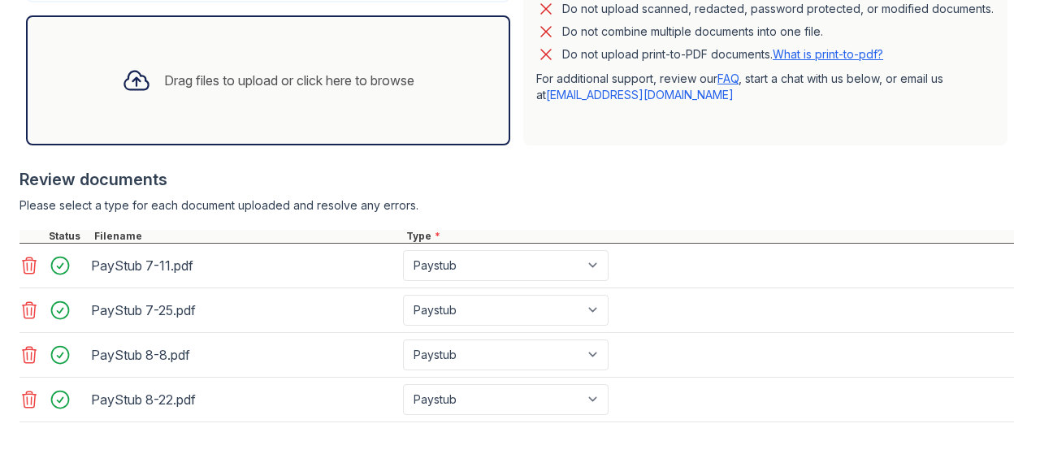
click at [202, 108] on div "Drag files to upload or click here to browse" at bounding box center [268, 80] width 319 height 55
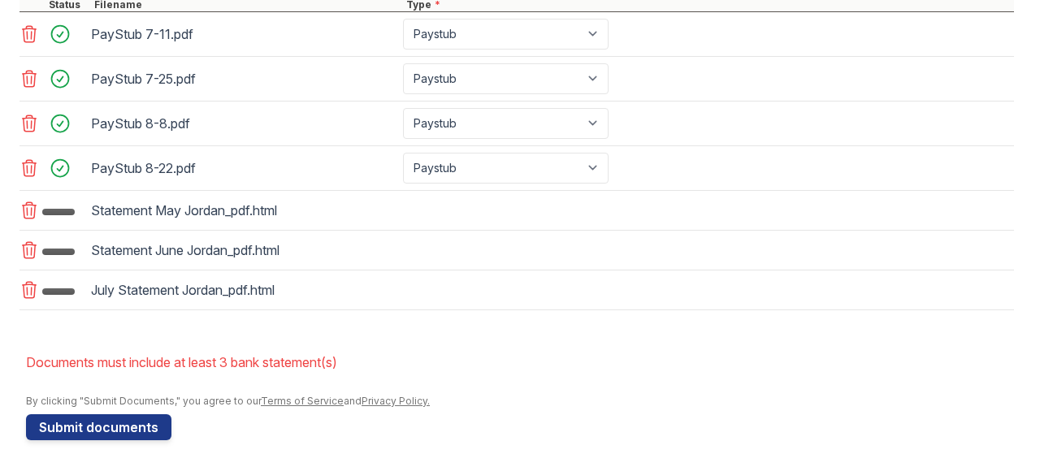
scroll to position [798, 0]
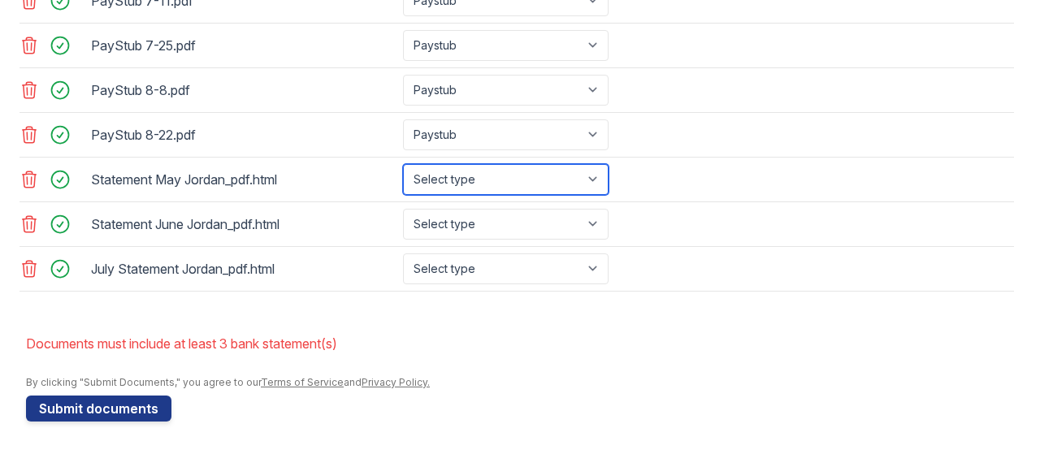
click at [535, 184] on select "Select type Paystub Bank Statement Offer Letter Tax Documents Benefit Award Let…" at bounding box center [506, 179] width 206 height 31
select select "bank_statement"
click at [403, 167] on select "Select type Paystub Bank Statement Offer Letter Tax Documents Benefit Award Let…" at bounding box center [506, 179] width 206 height 31
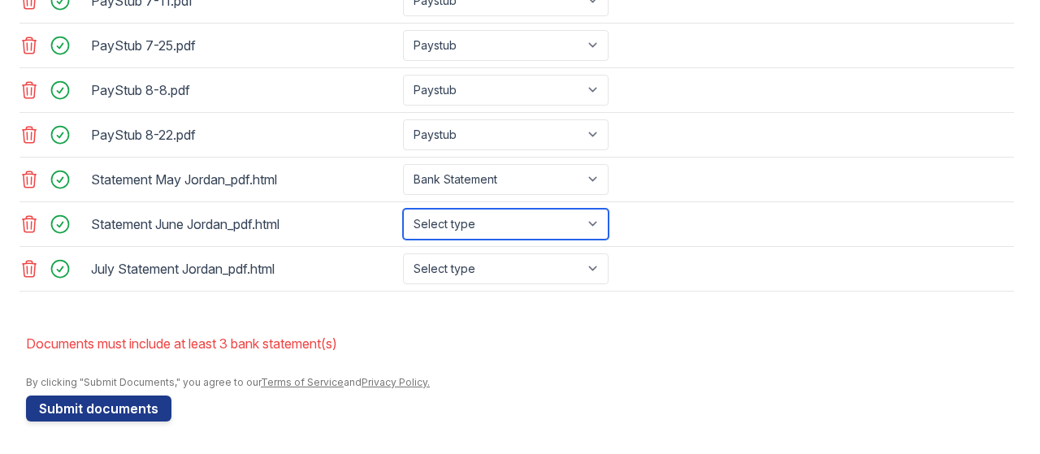
click at [514, 222] on select "Select type Paystub Bank Statement Offer Letter Tax Documents Benefit Award Let…" at bounding box center [506, 224] width 206 height 31
click at [403, 210] on select "Select type Paystub Bank Statement Offer Letter Tax Documents Benefit Award Let…" at bounding box center [506, 224] width 206 height 31
click at [496, 231] on select "Select type Paystub Bank Statement Offer Letter Tax Documents Benefit Award Let…" at bounding box center [506, 224] width 206 height 31
select select "bank_statement"
click at [403, 210] on select "Select type Paystub Bank Statement Offer Letter Tax Documents Benefit Award Let…" at bounding box center [506, 224] width 206 height 31
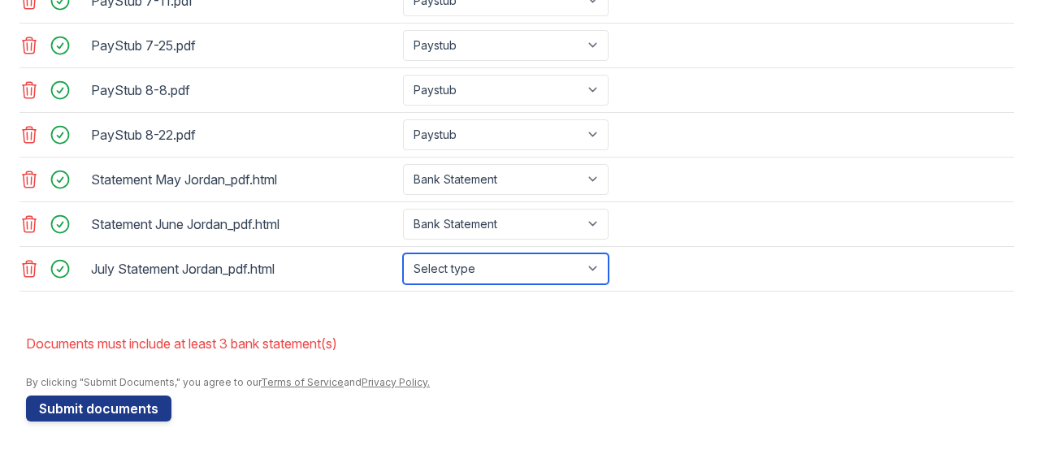
click at [496, 273] on select "Select type Paystub Bank Statement Offer Letter Tax Documents Benefit Award Let…" at bounding box center [506, 269] width 206 height 31
click at [403, 254] on select "Select type Paystub Bank Statement Offer Letter Tax Documents Benefit Award Let…" at bounding box center [506, 269] width 206 height 31
click at [489, 264] on select "Select type Paystub Bank Statement Offer Letter Tax Documents Benefit Award Let…" at bounding box center [506, 269] width 206 height 31
select select "bank_statement"
click at [403, 254] on select "Select type Paystub Bank Statement Offer Letter Tax Documents Benefit Award Let…" at bounding box center [506, 269] width 206 height 31
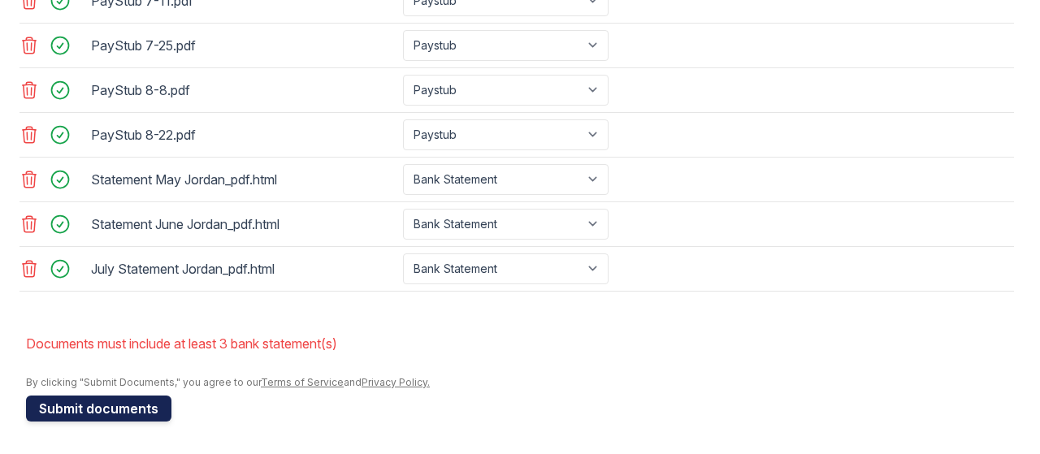
click at [158, 412] on button "Submit documents" at bounding box center [98, 409] width 145 height 26
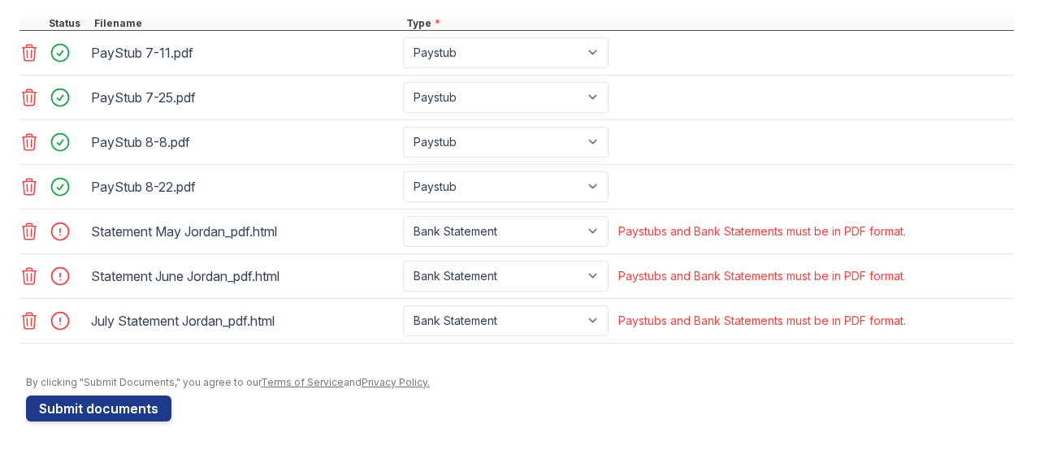
scroll to position [746, 0]
click at [35, 230] on icon at bounding box center [30, 231] width 14 height 16
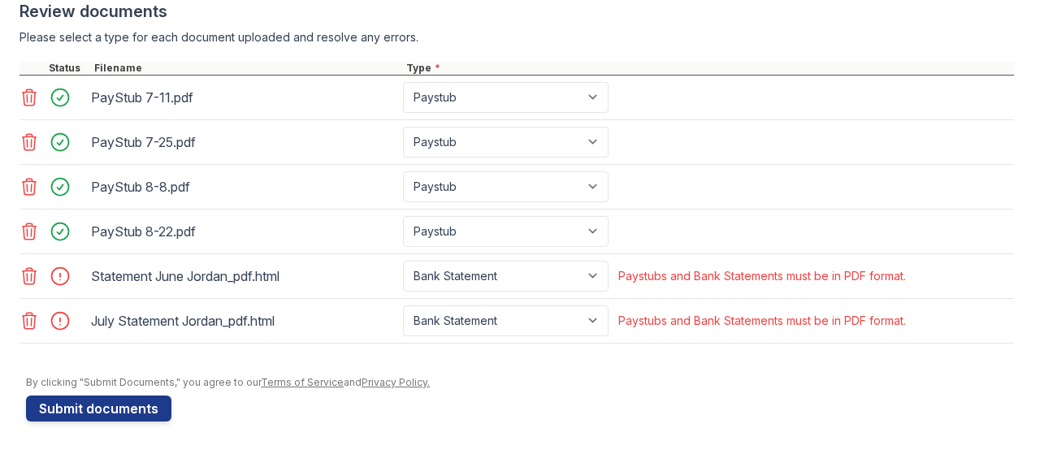
click at [28, 269] on div at bounding box center [54, 276] width 68 height 31
click at [41, 269] on link at bounding box center [31, 277] width 23 height 20
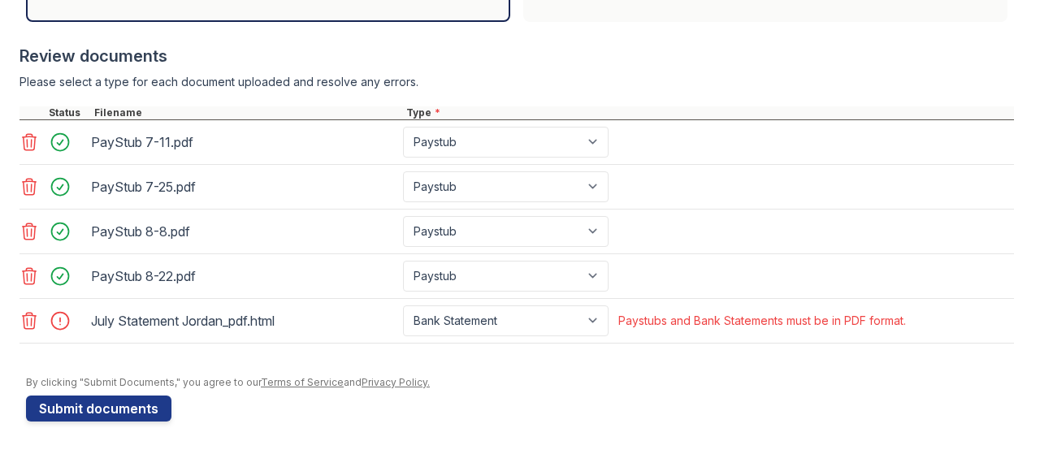
click at [27, 320] on icon at bounding box center [30, 321] width 14 height 16
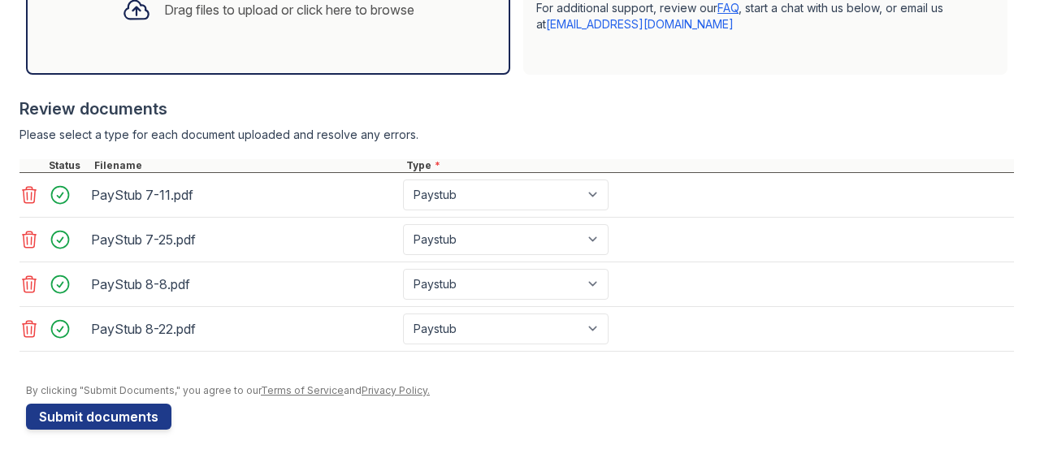
scroll to position [599, 0]
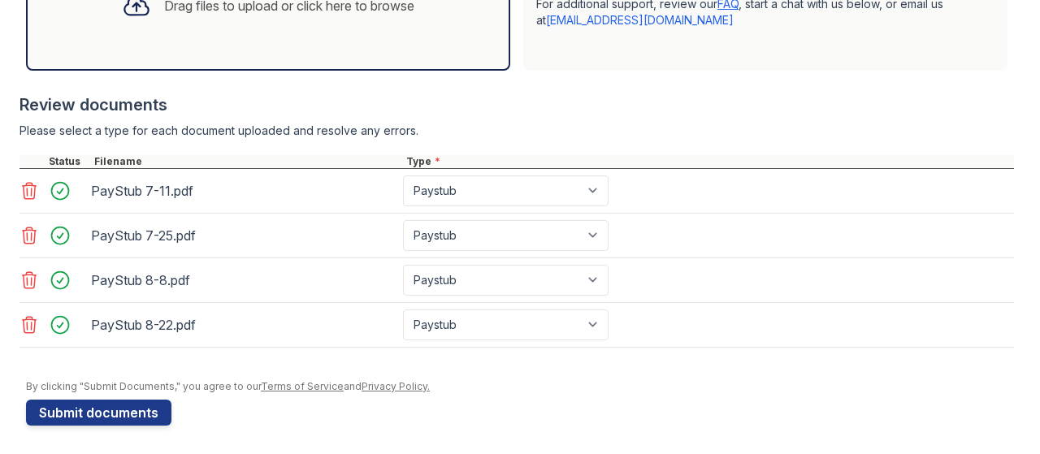
click at [459, 53] on div "Drag files to upload or click here to browse" at bounding box center [268, 6] width 484 height 130
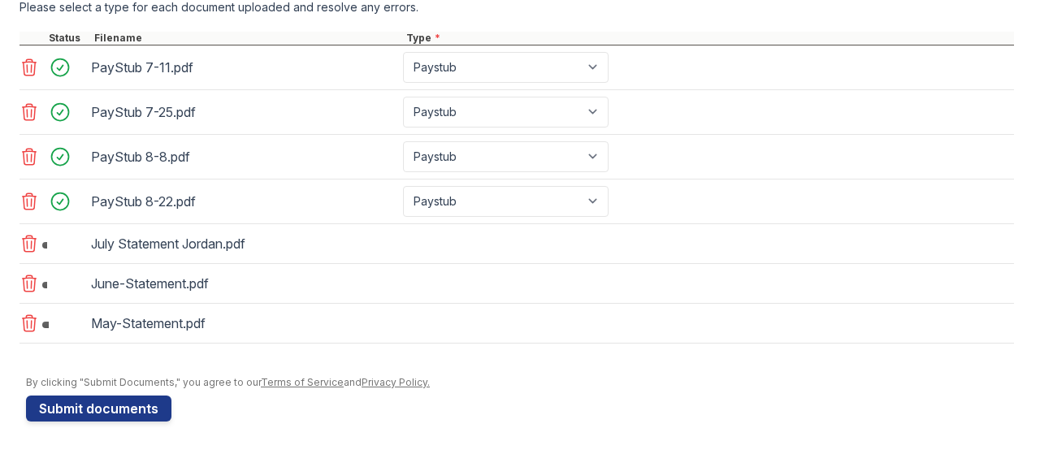
scroll to position [733, 0]
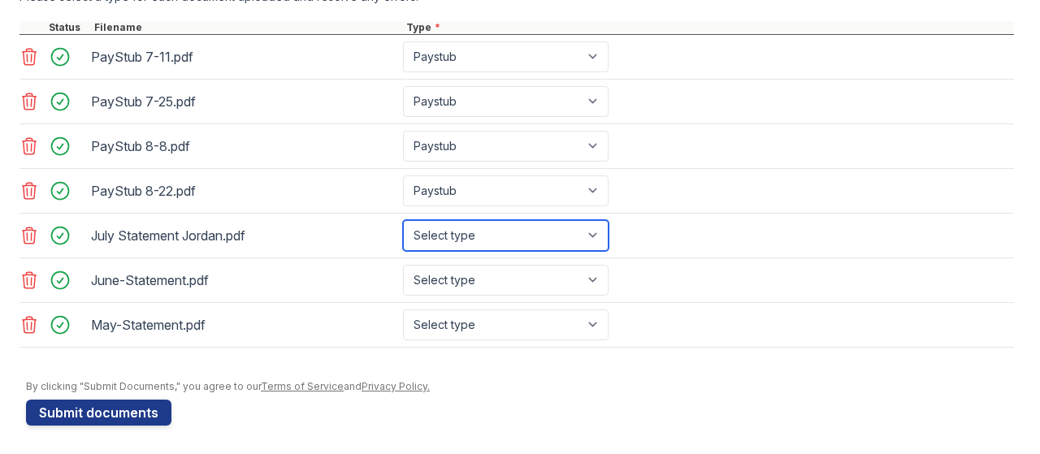
click at [488, 248] on select "Select type Paystub Bank Statement Offer Letter Tax Documents Benefit Award Let…" at bounding box center [506, 235] width 206 height 31
select select "bank_statement"
click at [403, 232] on select "Select type Paystub Bank Statement Offer Letter Tax Documents Benefit Award Let…" at bounding box center [506, 235] width 206 height 31
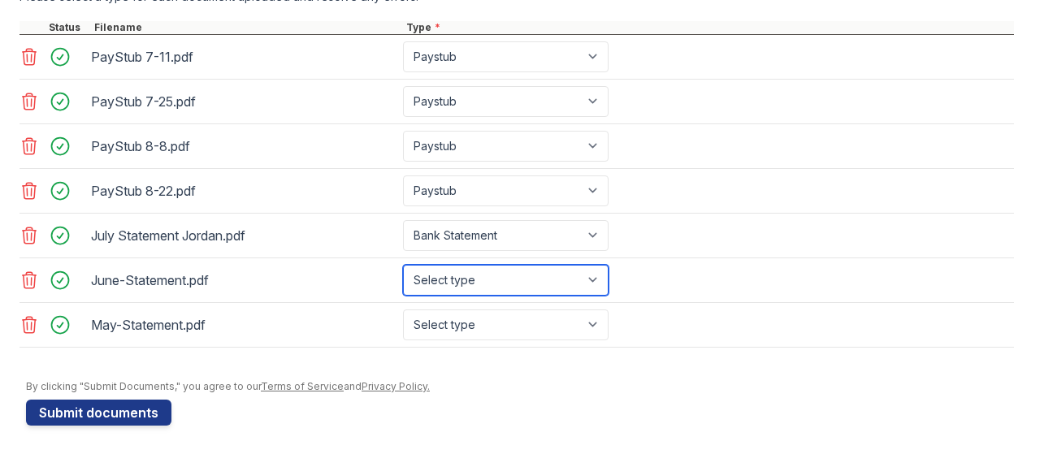
click at [483, 296] on select "Select type Paystub Bank Statement Offer Letter Tax Documents Benefit Award Let…" at bounding box center [506, 280] width 206 height 31
select select "bank_statement"
click at [403, 275] on select "Select type Paystub Bank Statement Offer Letter Tax Documents Benefit Award Let…" at bounding box center [506, 280] width 206 height 31
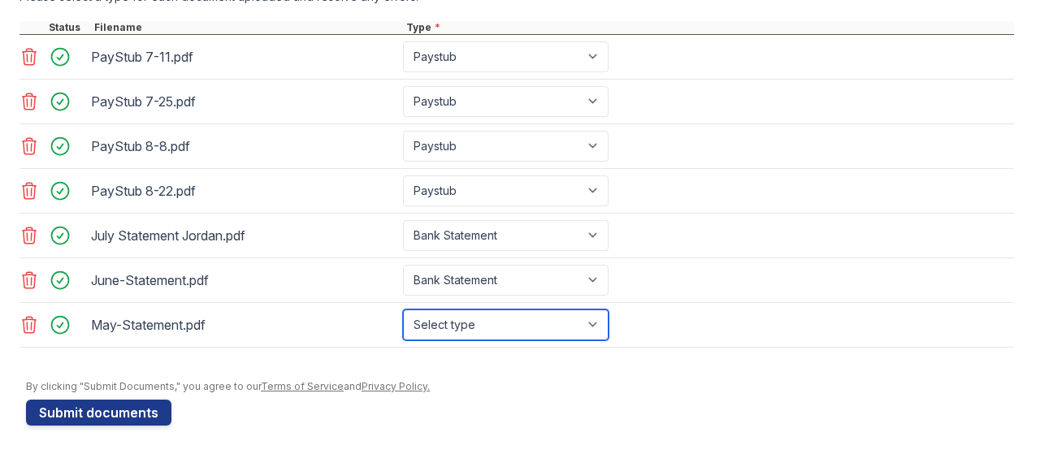
click at [487, 323] on select "Select type Paystub Bank Statement Offer Letter Tax Documents Benefit Award Let…" at bounding box center [506, 325] width 206 height 31
select select "bank_statement"
click at [403, 319] on select "Select type Paystub Bank Statement Offer Letter Tax Documents Benefit Award Let…" at bounding box center [506, 325] width 206 height 31
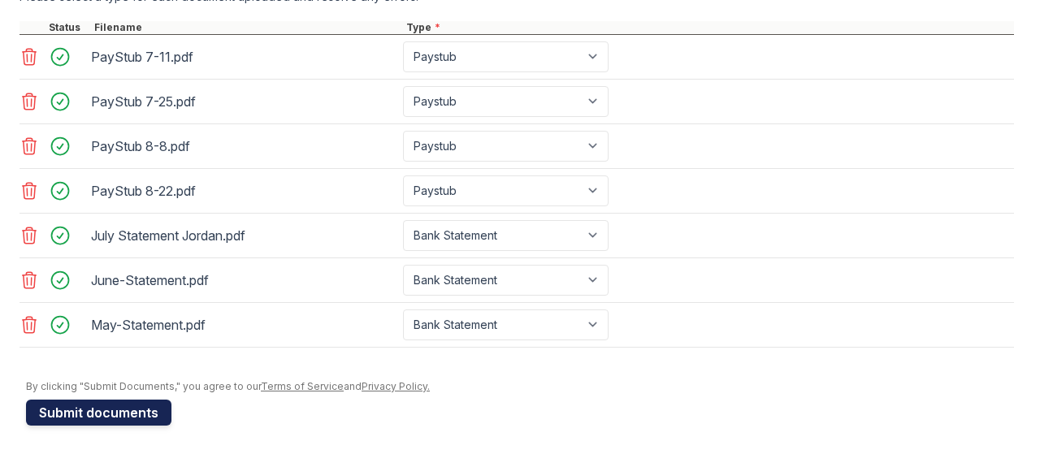
click at [150, 417] on button "Submit documents" at bounding box center [98, 413] width 145 height 26
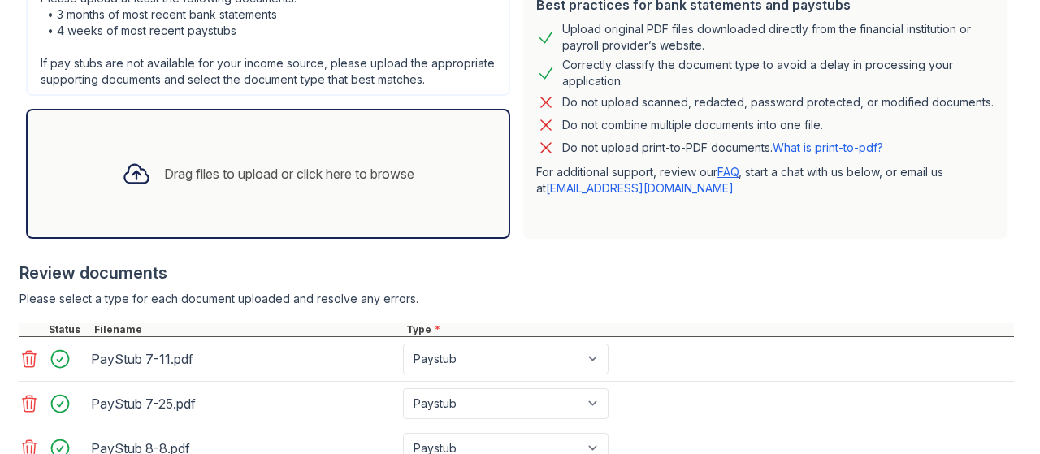
scroll to position [460, 0]
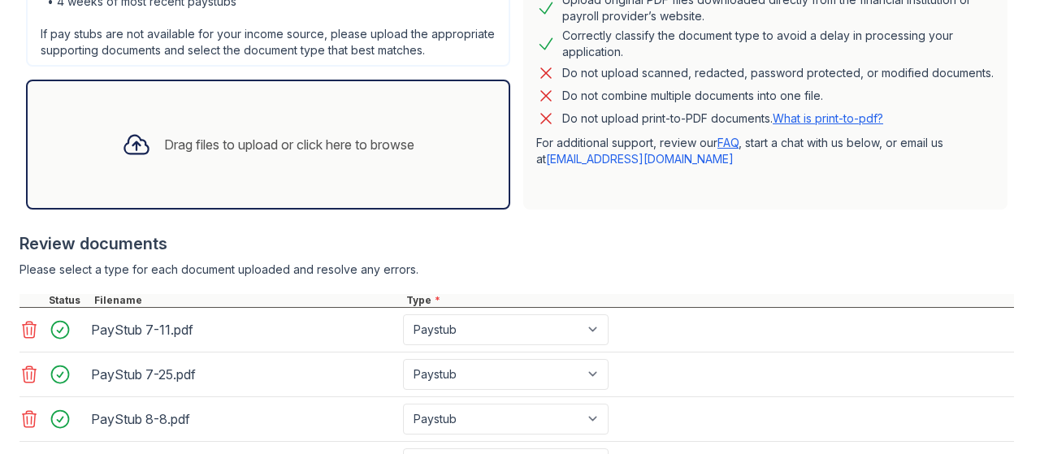
click at [734, 150] on link "FAQ" at bounding box center [728, 143] width 21 height 14
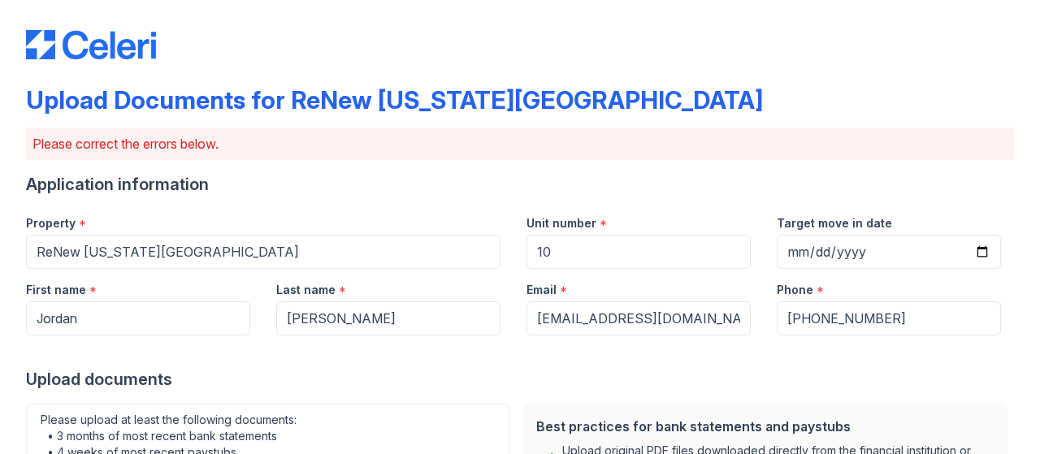
scroll to position [0, 0]
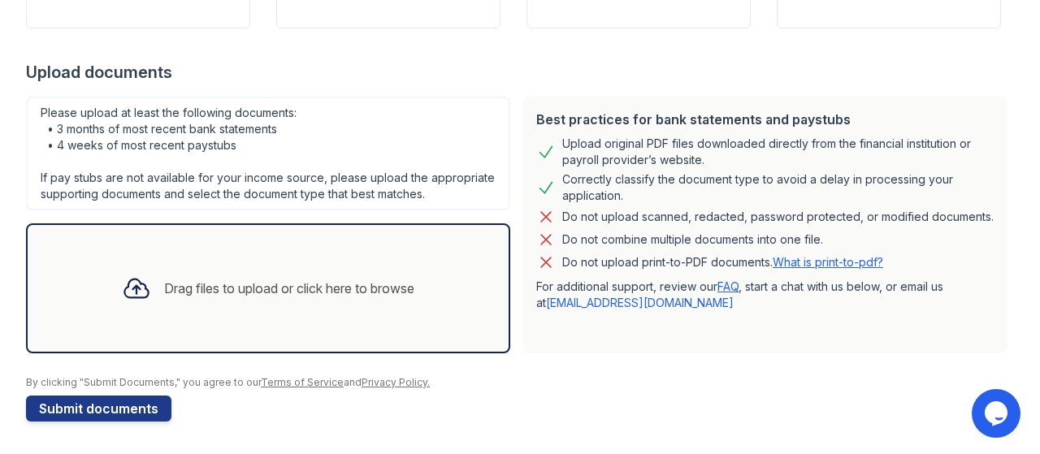
scroll to position [285, 0]
click at [1001, 416] on icon "Chat widget" at bounding box center [996, 413] width 23 height 24
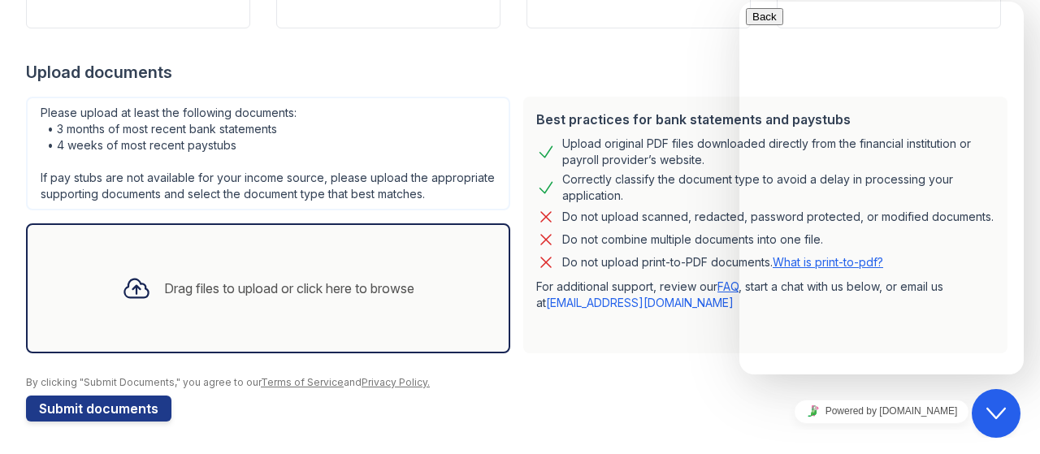
click at [848, 124] on div "No recent conversations" at bounding box center [881, 131] width 271 height 15
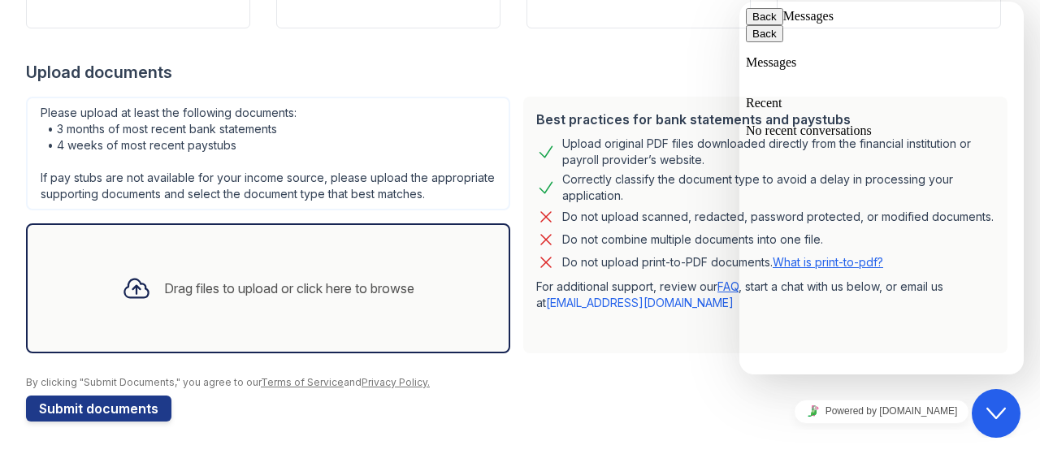
type input "[PERSON_NAME]"
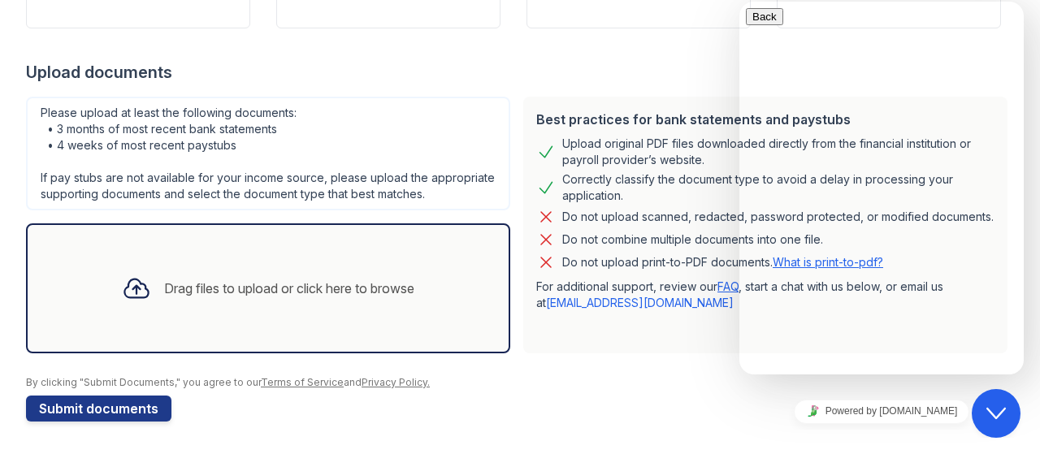
type input "[EMAIL_ADDRESS][DOMAIN_NAME]"
type textarea "My bank was having issues with downloading the bank statements and It would not…"
click at [375, 271] on div "Drag files to upload or click here to browse" at bounding box center [268, 288] width 319 height 55
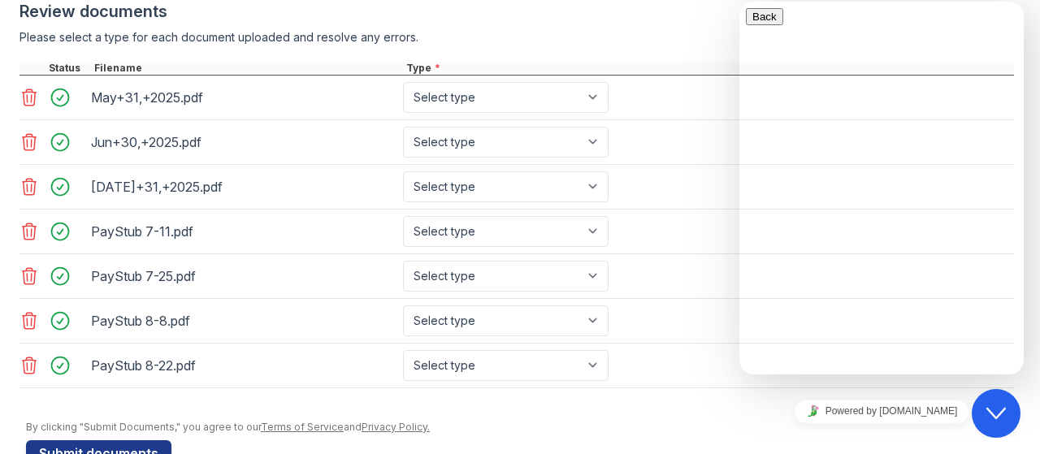
scroll to position [652, 0]
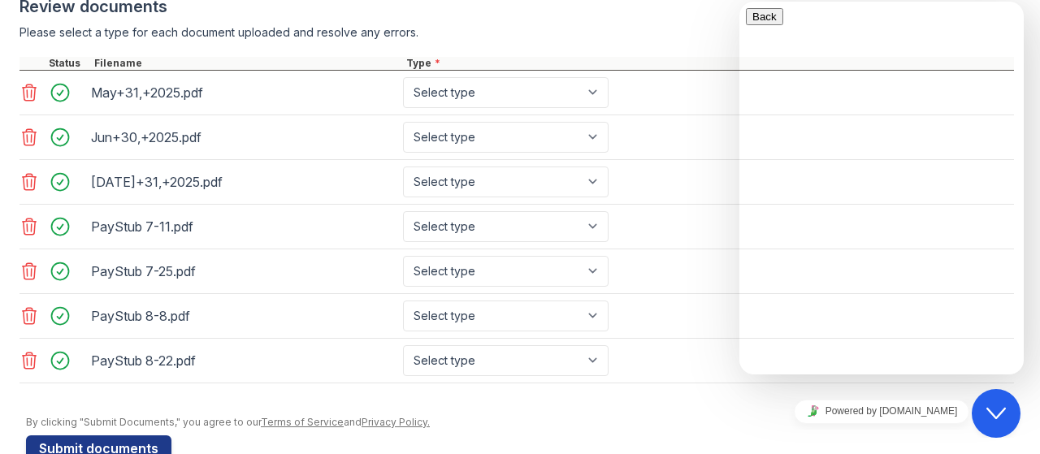
click at [663, 355] on div "PayStub 8-22.pdf Select type Paystub Bank Statement Offer Letter Tax Documents …" at bounding box center [517, 361] width 995 height 45
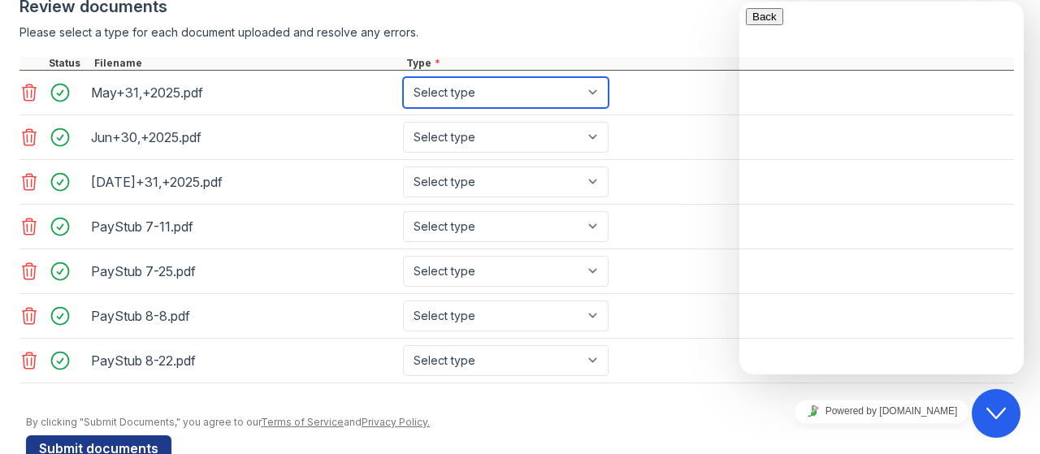
click at [518, 93] on select "Select type Paystub Bank Statement Offer Letter Tax Documents Benefit Award Let…" at bounding box center [506, 92] width 206 height 31
click at [403, 91] on select "Select type Paystub Bank Statement Offer Letter Tax Documents Benefit Award Let…" at bounding box center [506, 92] width 206 height 31
click at [511, 108] on select "Select type Paystub Bank Statement Offer Letter Tax Documents Benefit Award Let…" at bounding box center [506, 92] width 206 height 31
select select "bank_statement"
click at [403, 91] on select "Select type Paystub Bank Statement Offer Letter Tax Documents Benefit Award Let…" at bounding box center [506, 92] width 206 height 31
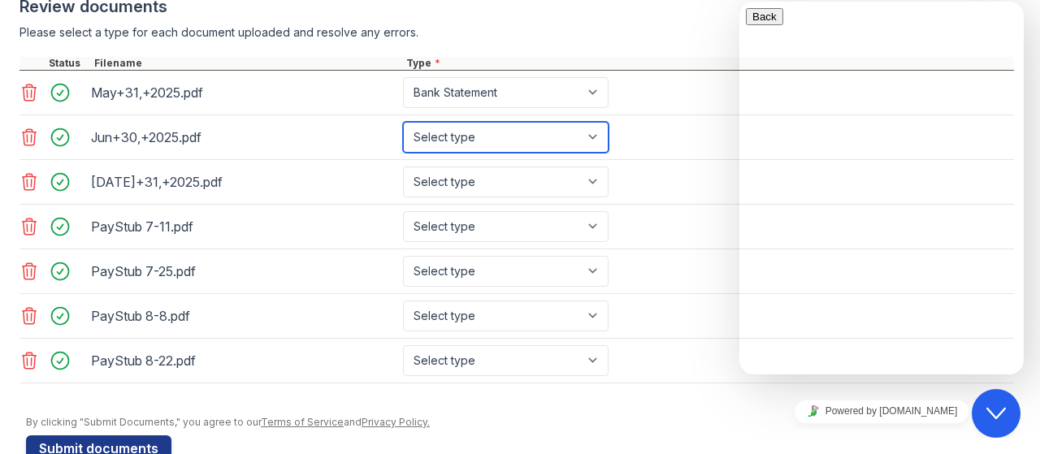
click at [490, 153] on select "Select type Paystub Bank Statement Offer Letter Tax Documents Benefit Award Let…" at bounding box center [506, 137] width 206 height 31
select select "bank_statement"
click at [403, 135] on select "Select type Paystub Bank Statement Offer Letter Tax Documents Benefit Award Let…" at bounding box center [506, 137] width 206 height 31
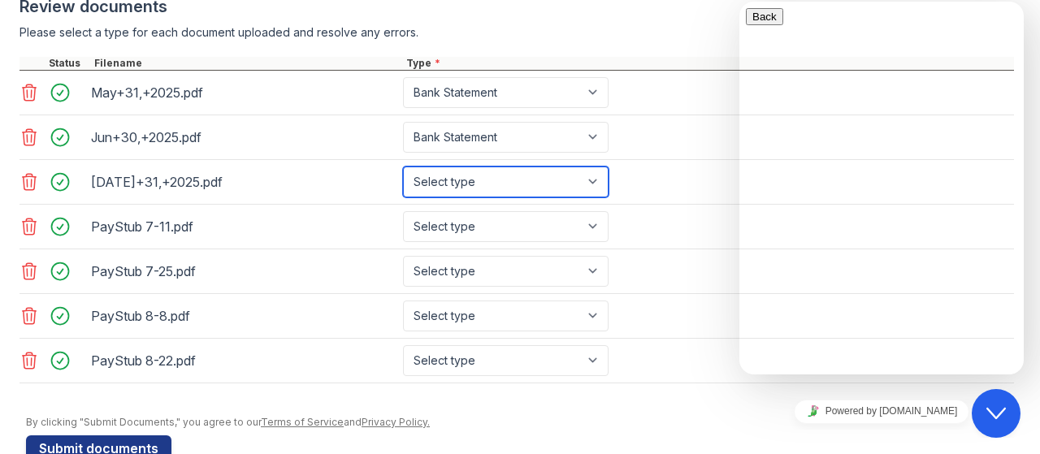
click at [479, 195] on select "Select type Paystub Bank Statement Offer Letter Tax Documents Benefit Award Let…" at bounding box center [506, 182] width 206 height 31
select select "bank_statement"
click at [403, 179] on select "Select type Paystub Bank Statement Offer Letter Tax Documents Benefit Award Let…" at bounding box center [506, 182] width 206 height 31
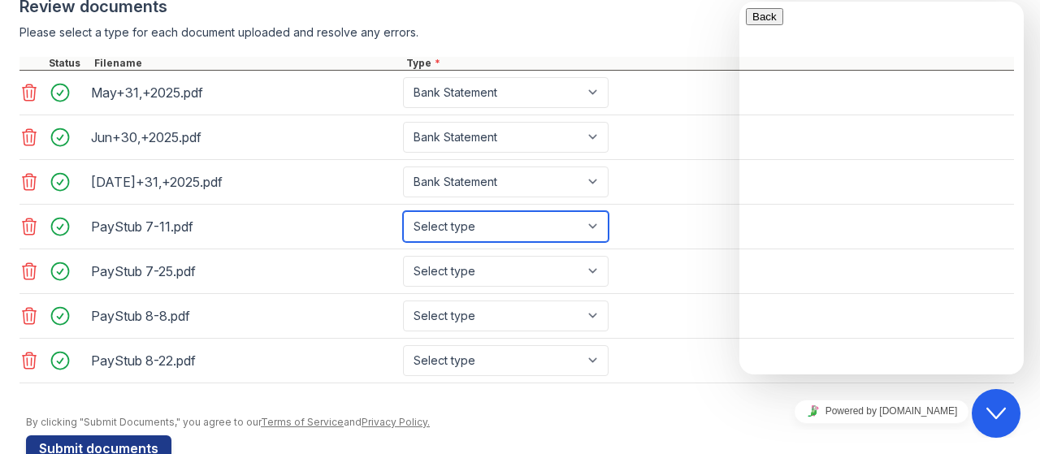
drag, startPoint x: 472, startPoint y: 249, endPoint x: 478, endPoint y: 241, distance: 9.9
click at [478, 241] on select "Select type Paystub Bank Statement Offer Letter Tax Documents Benefit Award Let…" at bounding box center [506, 226] width 206 height 31
select select "paystub"
click at [403, 223] on select "Select type Paystub Bank Statement Offer Letter Tax Documents Benefit Award Let…" at bounding box center [506, 226] width 206 height 31
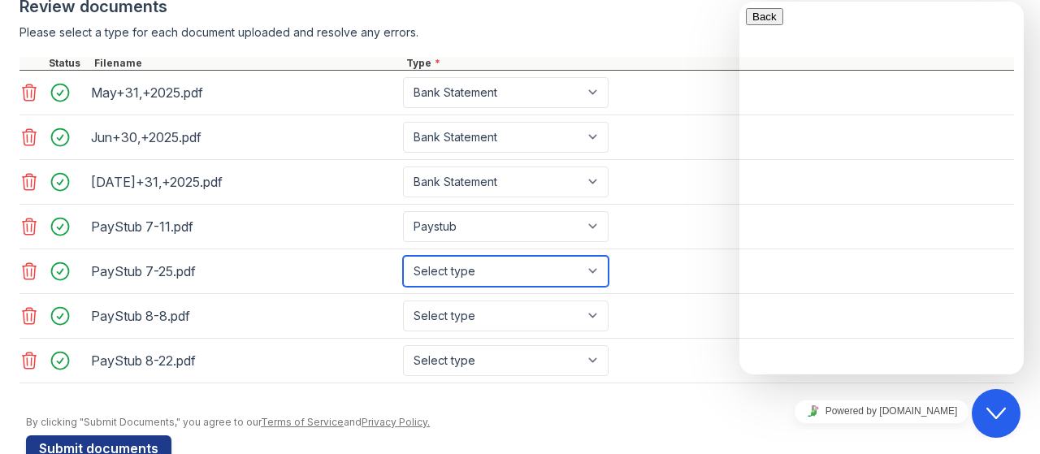
click at [463, 280] on select "Select type Paystub Bank Statement Offer Letter Tax Documents Benefit Award Let…" at bounding box center [506, 271] width 206 height 31
select select "paystub"
click at [403, 267] on select "Select type Paystub Bank Statement Offer Letter Tax Documents Benefit Award Let…" at bounding box center [506, 271] width 206 height 31
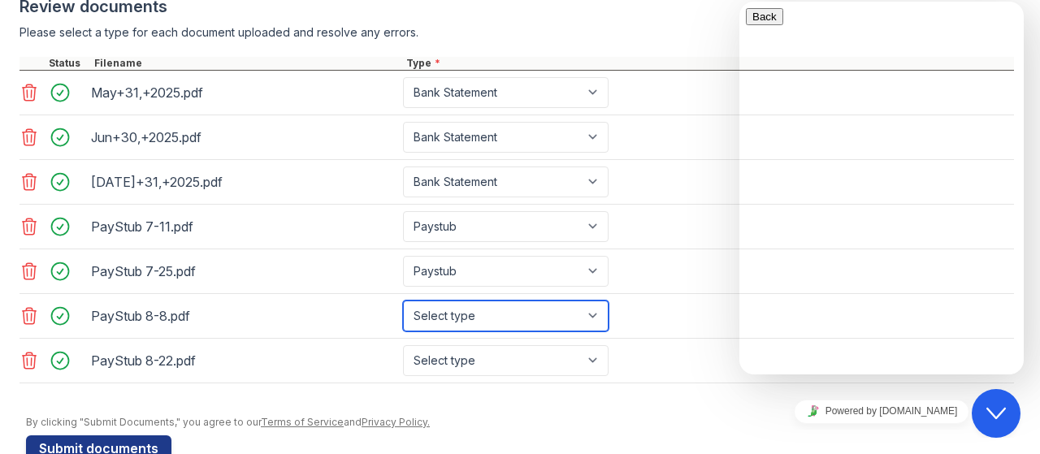
click at [458, 315] on select "Select type Paystub Bank Statement Offer Letter Tax Documents Benefit Award Let…" at bounding box center [506, 316] width 206 height 31
select select "paystub"
click at [403, 310] on select "Select type Paystub Bank Statement Offer Letter Tax Documents Benefit Award Let…" at bounding box center [506, 316] width 206 height 31
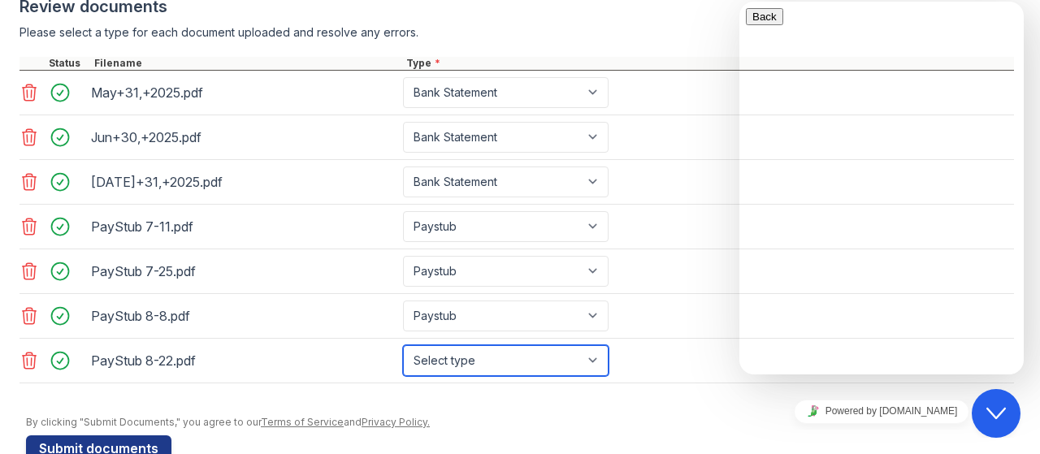
click at [464, 376] on select "Select type Paystub Bank Statement Offer Letter Tax Documents Benefit Award Let…" at bounding box center [506, 360] width 206 height 31
select select "paystub"
click at [403, 354] on select "Select type Paystub Bank Statement Offer Letter Tax Documents Benefit Award Let…" at bounding box center [506, 360] width 206 height 31
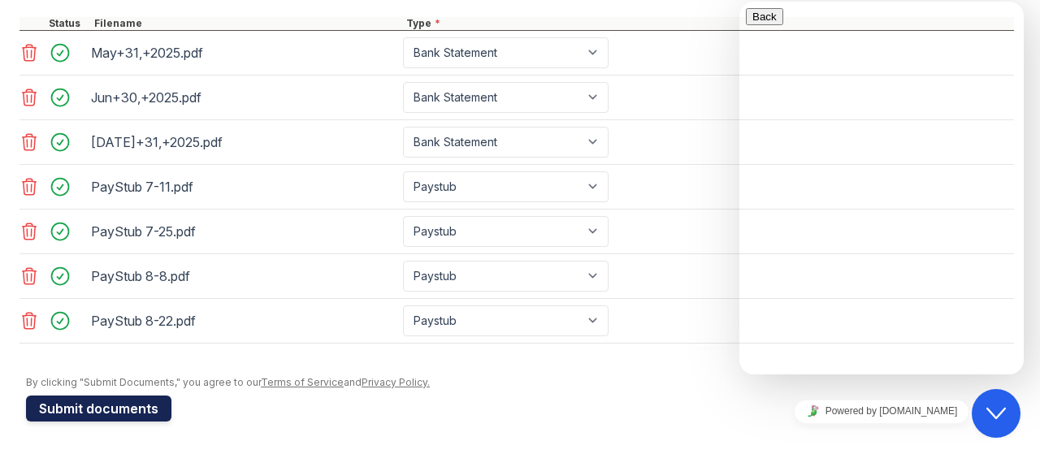
click at [127, 415] on button "Submit documents" at bounding box center [98, 409] width 145 height 26
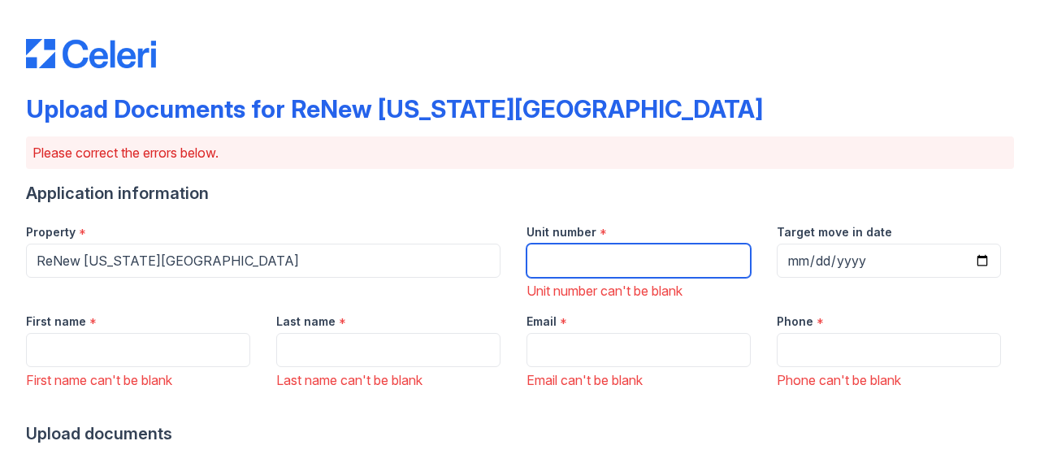
click at [548, 256] on input "Unit number" at bounding box center [639, 261] width 224 height 34
type input "10"
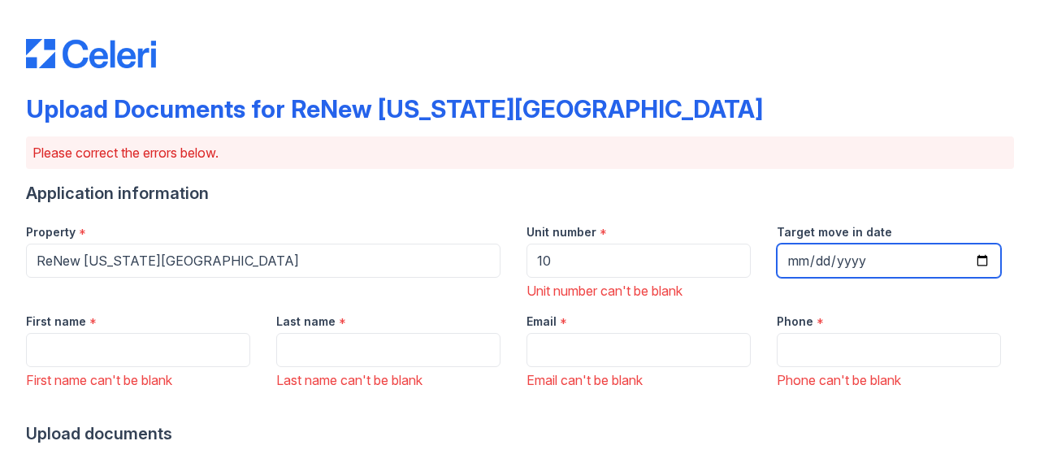
click at [969, 264] on input "Target move in date" at bounding box center [889, 261] width 224 height 34
type input "[DATE]"
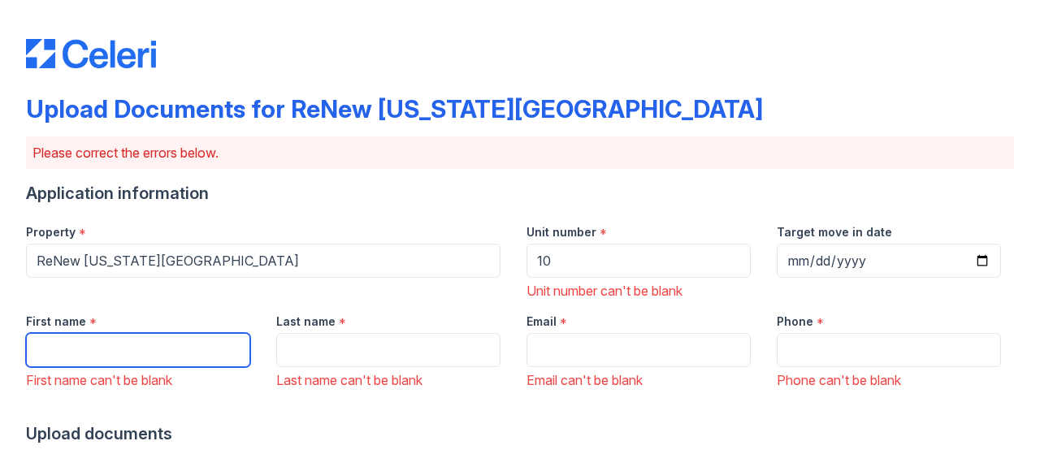
click at [159, 363] on input "First name" at bounding box center [138, 350] width 224 height 34
type input "Jordan"
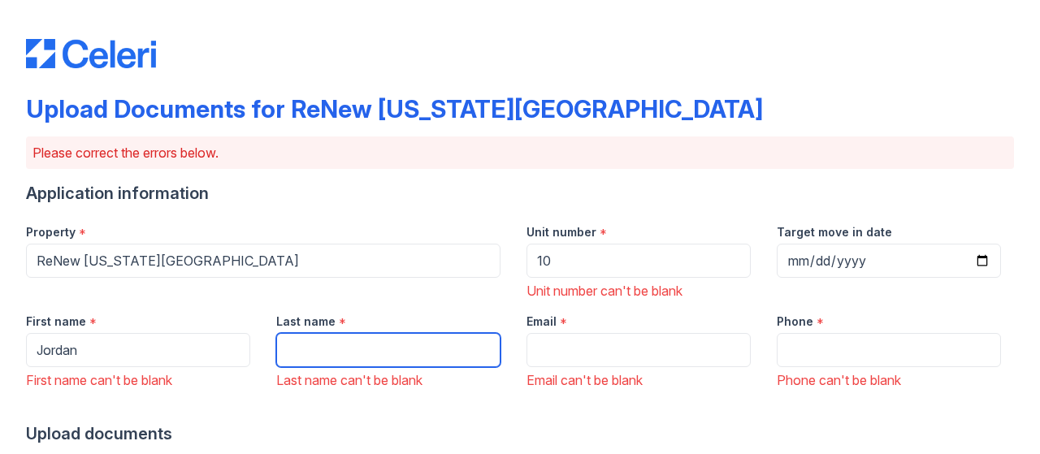
type input "[PERSON_NAME]"
type input "[EMAIL_ADDRESS][DOMAIN_NAME]"
type input "8573527848"
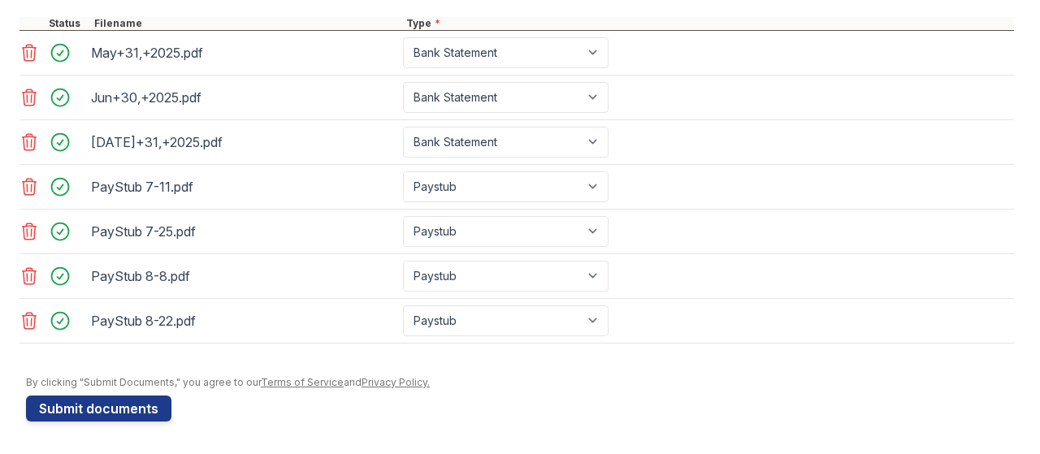
scroll to position [791, 0]
click at [88, 408] on button "Submit documents" at bounding box center [98, 409] width 145 height 26
